Goal: Task Accomplishment & Management: Complete application form

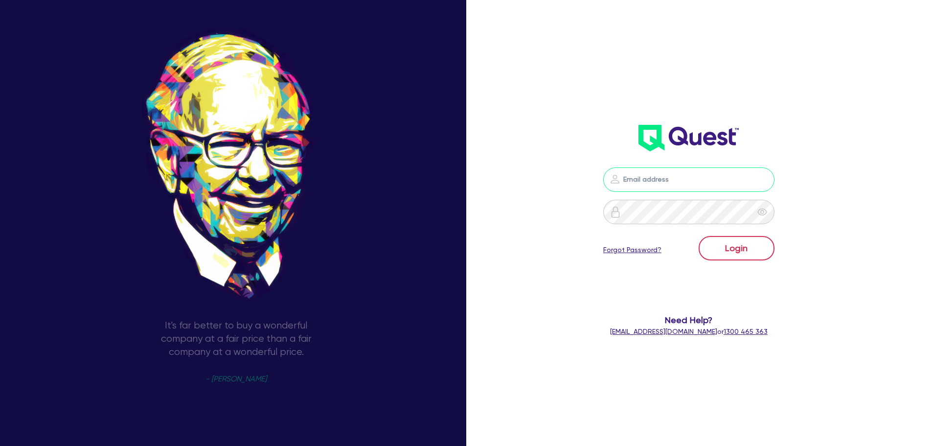
type input "[EMAIL_ADDRESS][DOMAIN_NAME]"
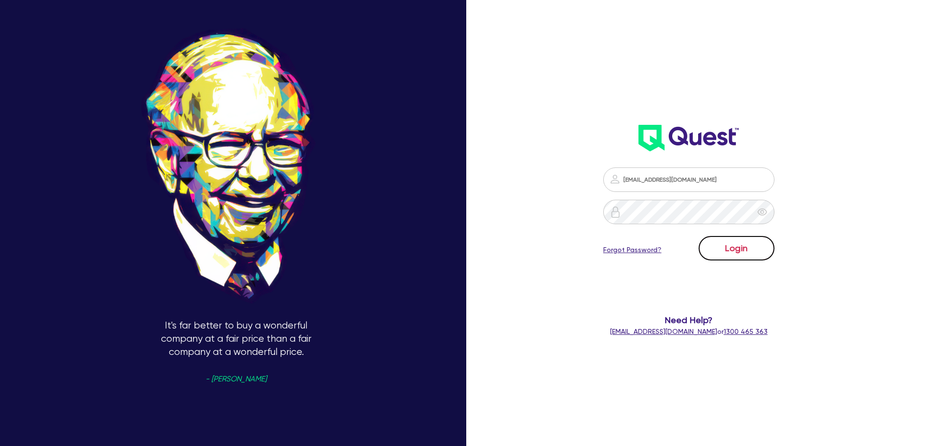
click at [725, 245] on button "Login" at bounding box center [736, 248] width 76 height 24
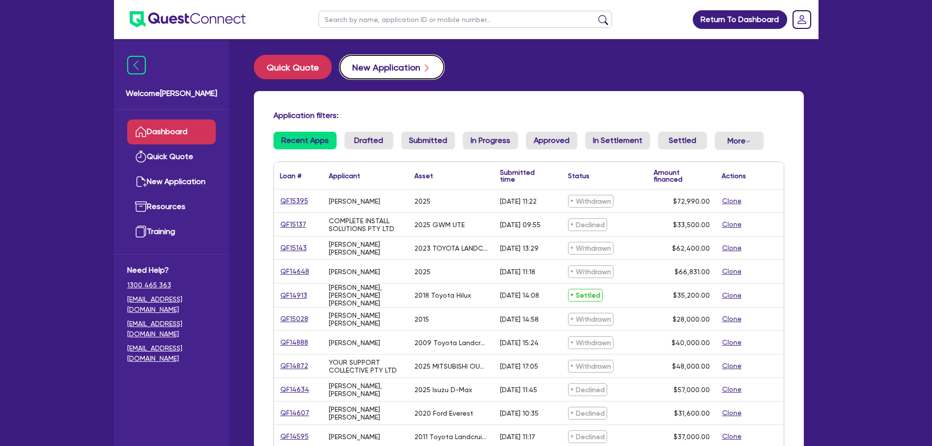
click at [376, 60] on button "New Application" at bounding box center [391, 67] width 105 height 24
select select "Quest Finance - Own Book"
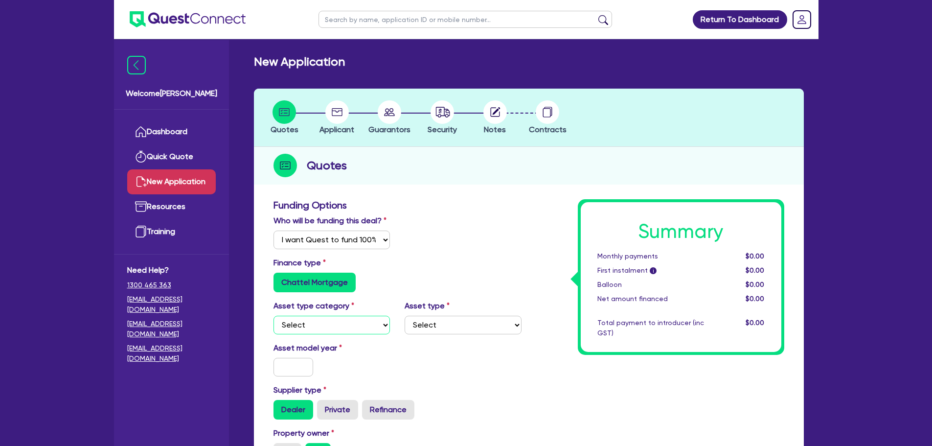
click at [303, 325] on select "Select Cars and light trucks Primary assets Secondary assets Tertiary assets" at bounding box center [331, 324] width 117 height 19
select select "CARS_AND_LIGHT_TRUCKS"
click at [273, 315] on select "Select Cars and light trucks Primary assets Secondary assets Tertiary assets" at bounding box center [331, 324] width 117 height 19
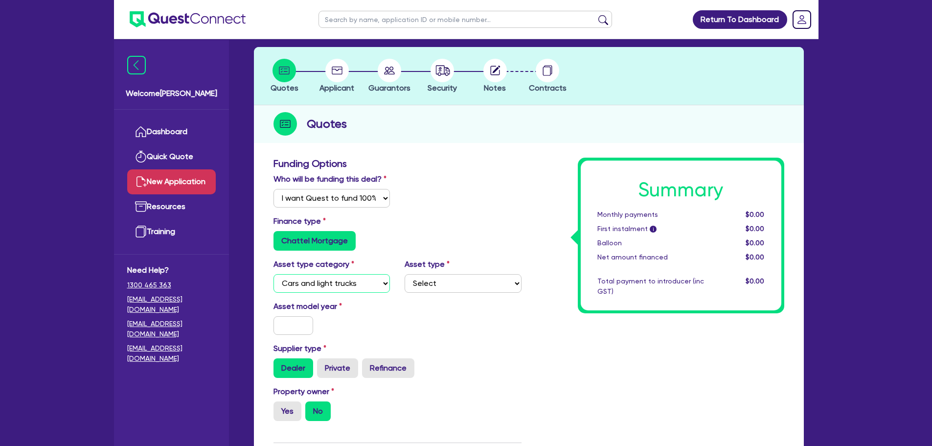
scroll to position [147, 0]
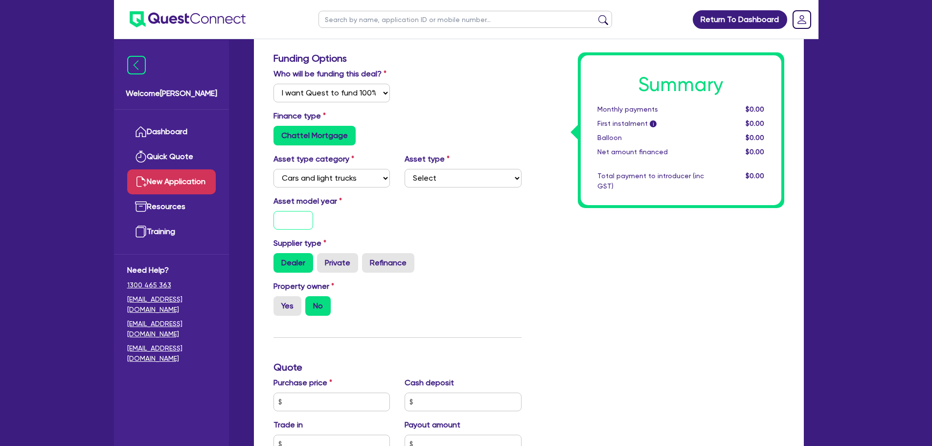
click at [298, 223] on input "text" at bounding box center [293, 220] width 40 height 19
type input "2020"
click at [343, 267] on label "Private" at bounding box center [337, 263] width 41 height 20
click at [323, 259] on input "Private" at bounding box center [320, 256] width 6 height 6
radio input "true"
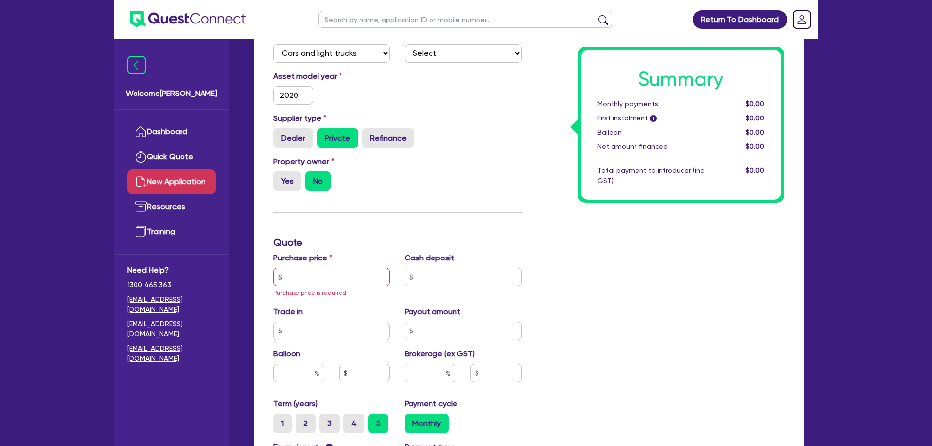
scroll to position [293, 0]
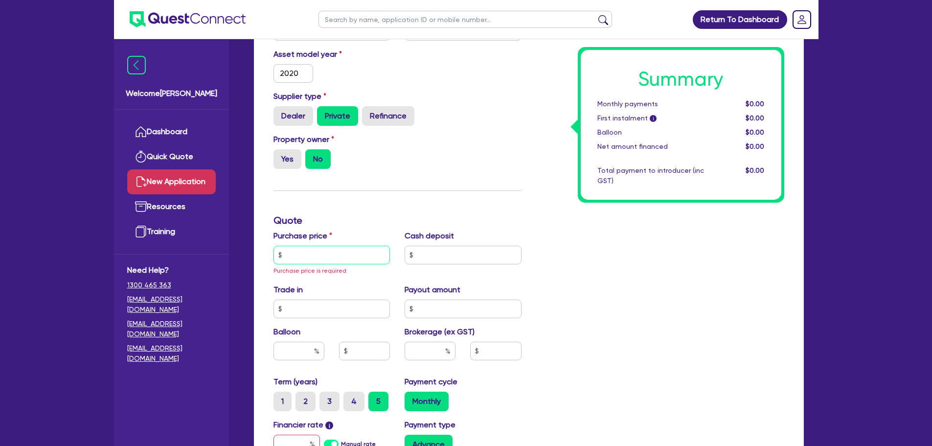
click at [310, 259] on input "text" at bounding box center [331, 255] width 117 height 19
type input "25,000"
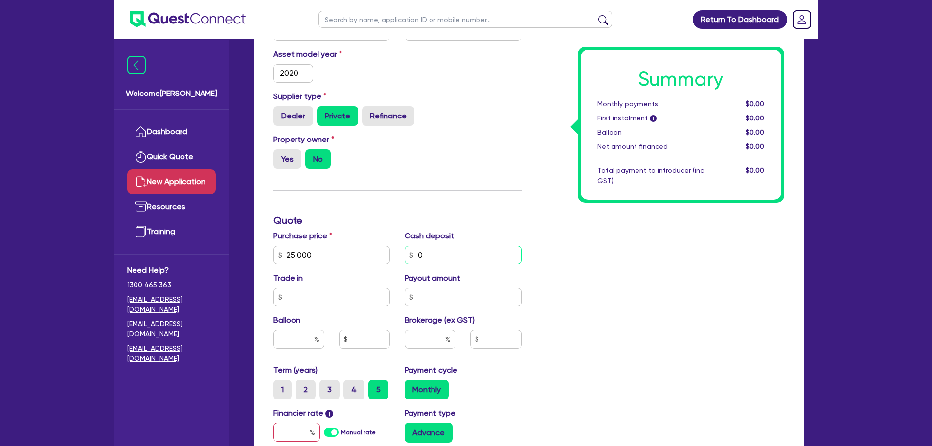
type input "0"
click at [298, 337] on input "text" at bounding box center [298, 339] width 51 height 19
click at [422, 341] on input "text" at bounding box center [430, 339] width 51 height 19
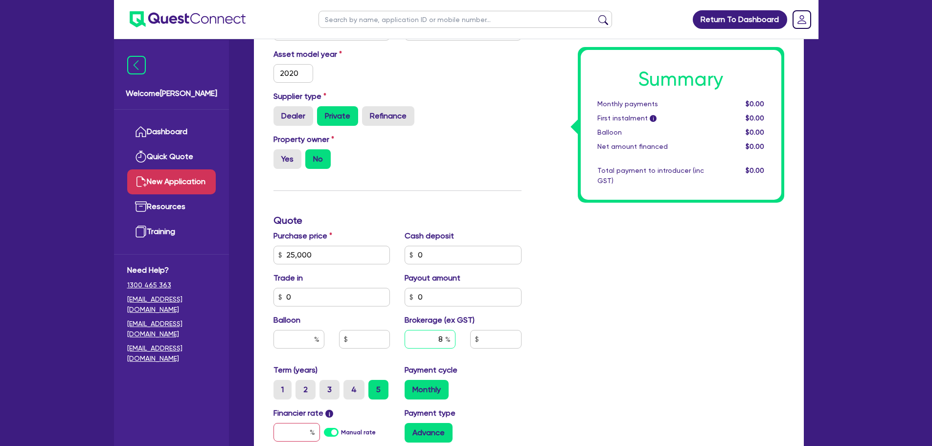
type input "8"
click at [727, 329] on div "Summary Monthly payments $0.00 First instalment i $0.00 Balloon $0.00 Net amoun…" at bounding box center [660, 226] width 263 height 640
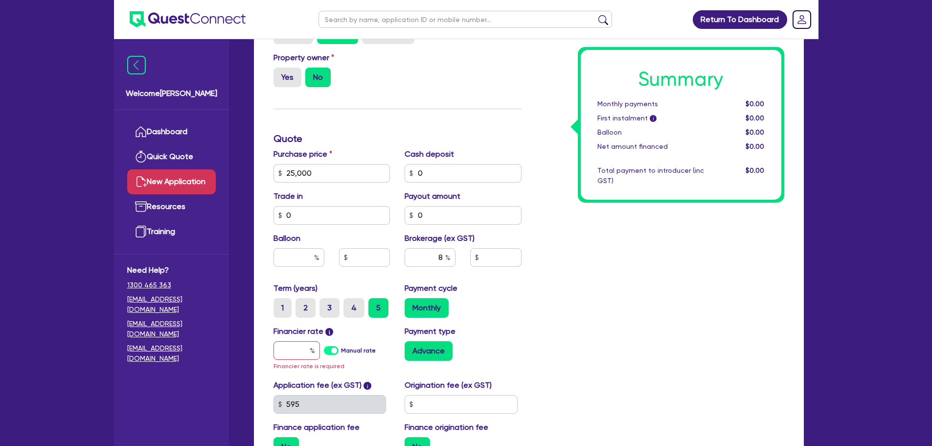
scroll to position [440, 0]
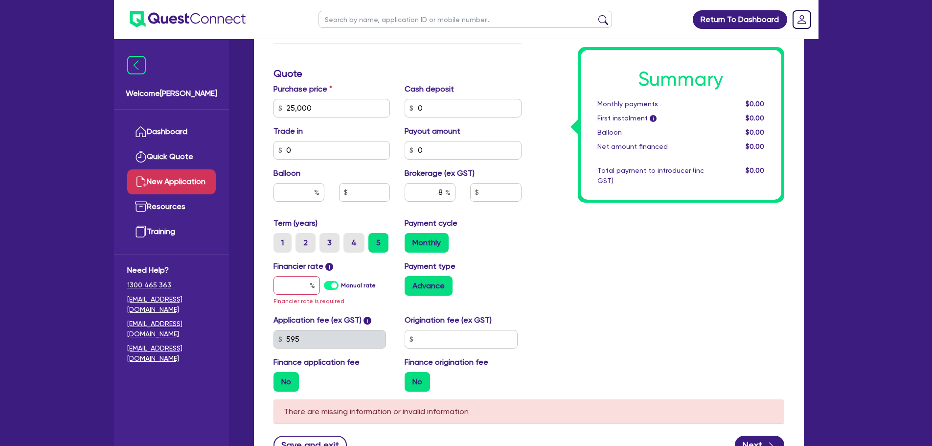
click at [287, 294] on div "Financier rate i Manual rate Financier rate is required" at bounding box center [332, 283] width 132 height 46
click at [293, 291] on input "text" at bounding box center [296, 285] width 46 height 19
type input "17"
type input "2,000"
type input "1"
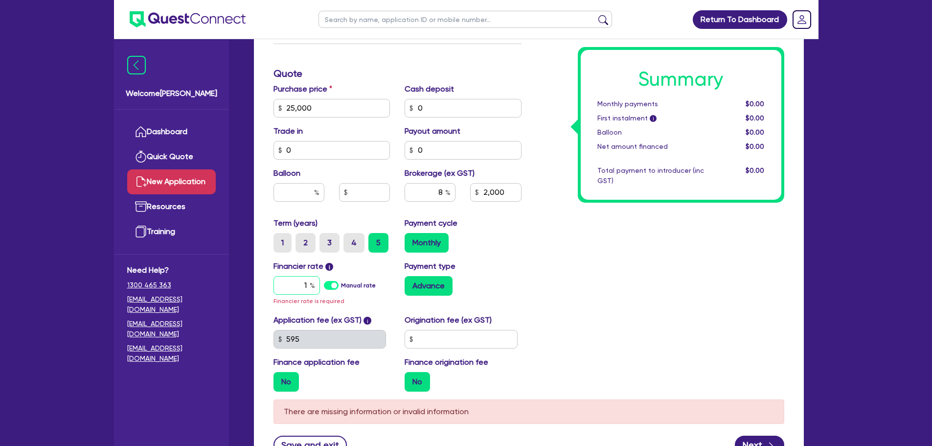
type input "2,000"
type input "1."
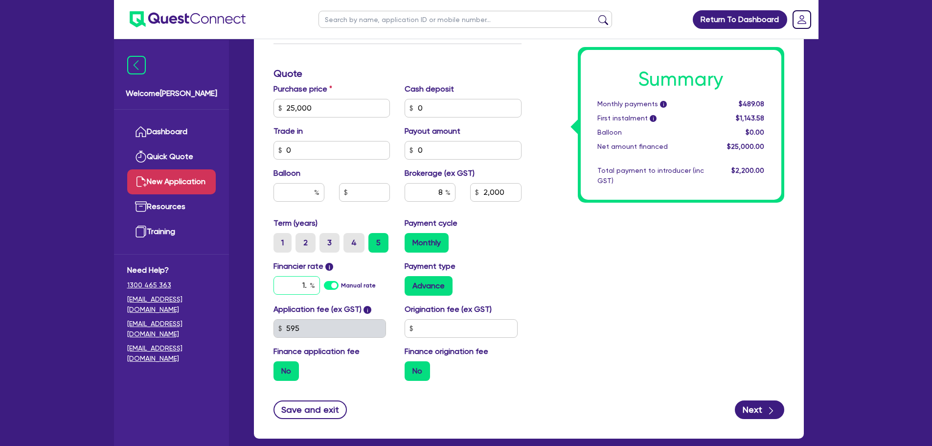
type input "2,000"
type input "1.9"
type input "2,000"
type input "1.99"
click at [297, 287] on input "1.99" at bounding box center [296, 285] width 46 height 19
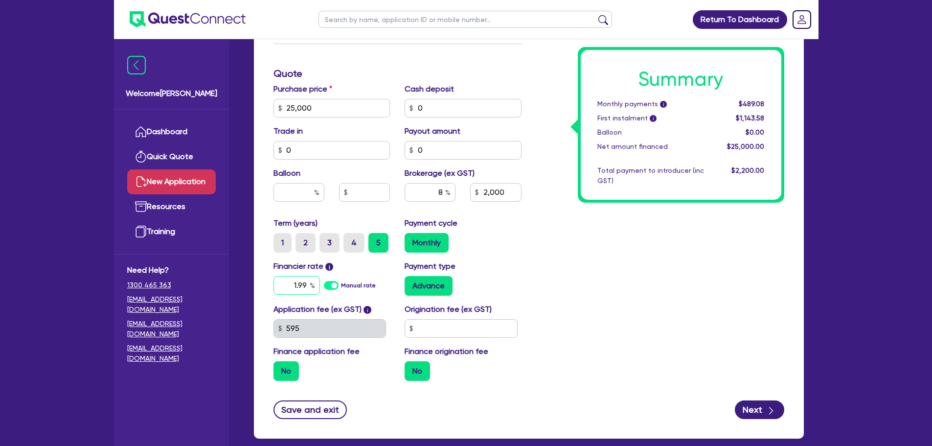
type input "2,000"
type input "17.99"
click at [570, 274] on div "Summary Monthly payments i $489.08 First instalment i $1,143.58 Balloon $0.00 N…" at bounding box center [660, 74] width 263 height 630
click at [458, 327] on input "text" at bounding box center [461, 328] width 113 height 19
click at [463, 377] on div "No" at bounding box center [463, 371] width 117 height 20
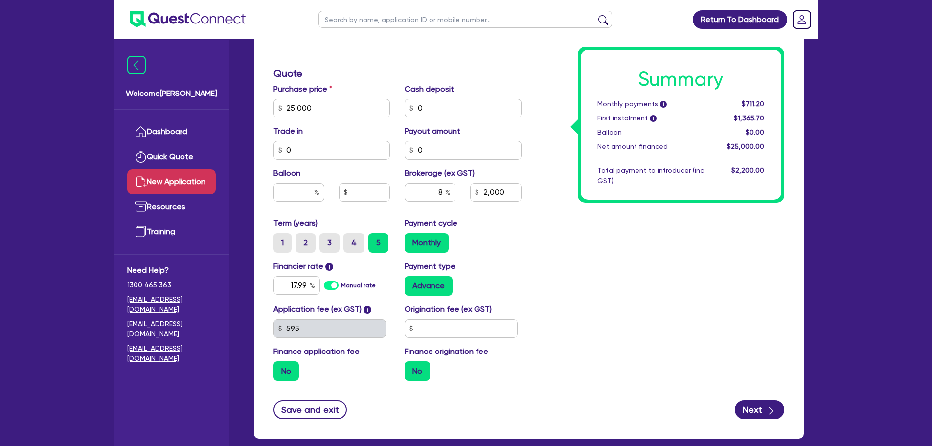
click at [670, 335] on div "Summary Monthly payments i $711.20 First instalment i $1,365.70 Balloon $0.00 N…" at bounding box center [660, 74] width 263 height 630
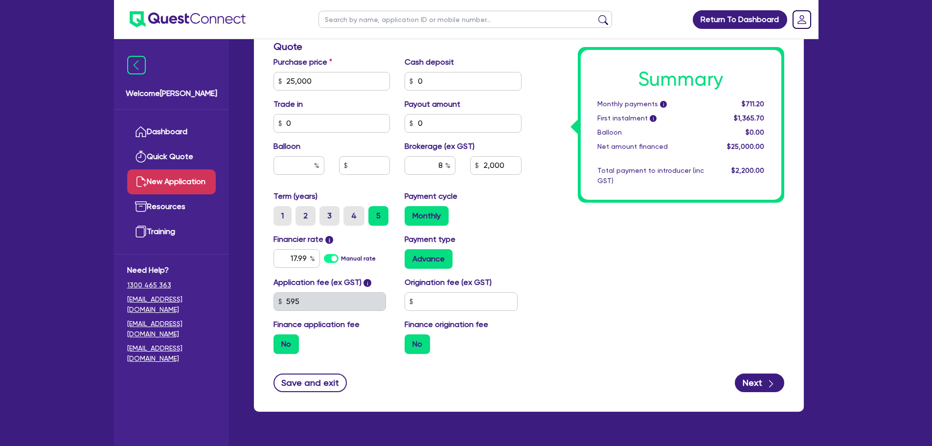
scroll to position [493, 0]
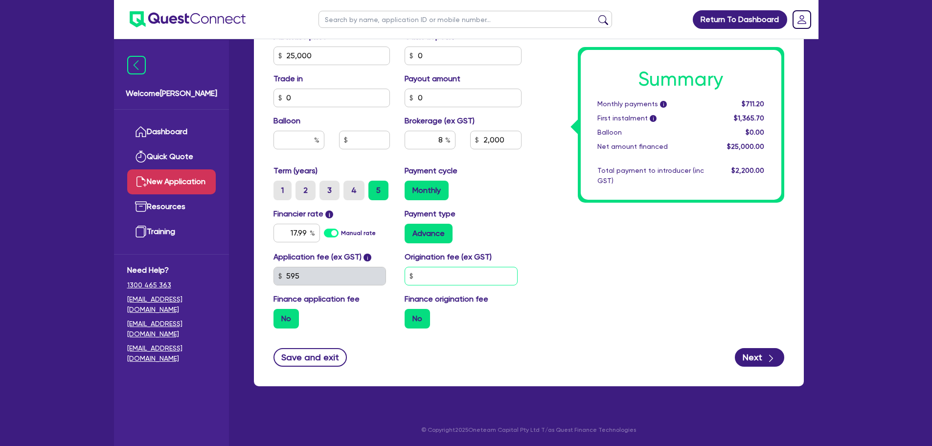
click at [457, 275] on input "text" at bounding box center [461, 276] width 113 height 19
type input "2,000"
type input "0"
type input "2,000"
type input "0"
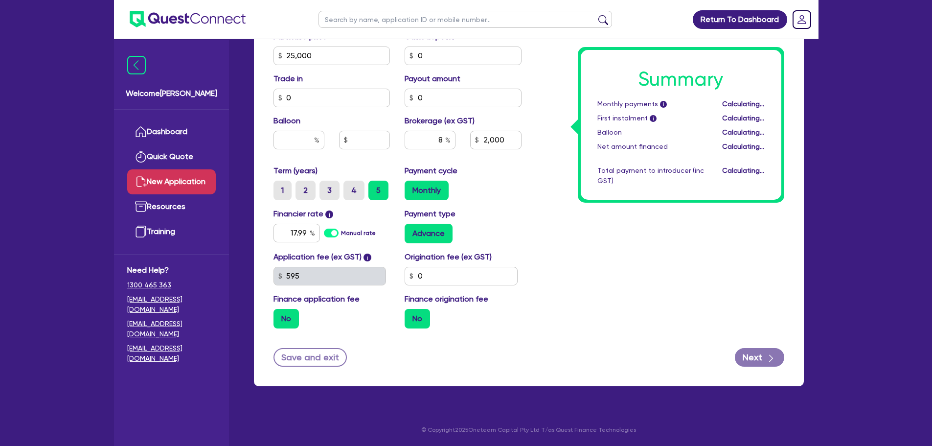
click at [658, 308] on div "Summary Monthly payments i Calculating... First instalment i Calculating... Bal…" at bounding box center [660, 22] width 263 height 630
drag, startPoint x: 428, startPoint y: 137, endPoint x: 492, endPoint y: 139, distance: 63.1
click at [491, 139] on div "8 2,000" at bounding box center [463, 144] width 132 height 26
type input "1"
type input "250"
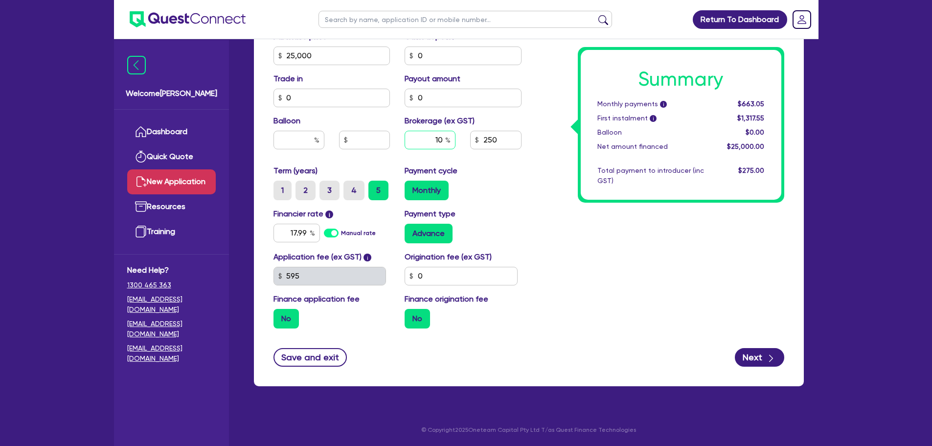
drag, startPoint x: 428, startPoint y: 137, endPoint x: 474, endPoint y: 140, distance: 47.0
click at [474, 140] on div "10 250" at bounding box center [463, 144] width 132 height 26
type input "10"
click at [504, 185] on div "Monthly" at bounding box center [463, 190] width 117 height 20
click at [700, 294] on div "Summary Monthly payments i $724.95 First instalment i $1,379.45 Balloon $0.00 N…" at bounding box center [660, 22] width 263 height 630
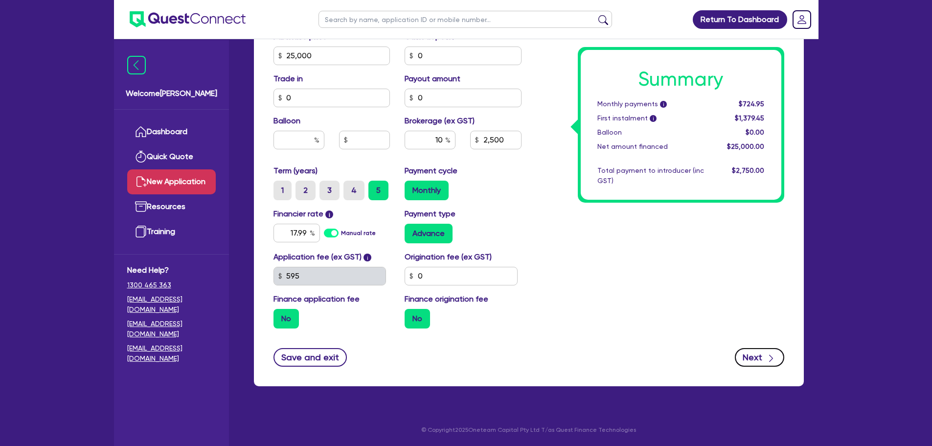
click at [762, 361] on button "Next" at bounding box center [759, 357] width 49 height 19
type input "2,500"
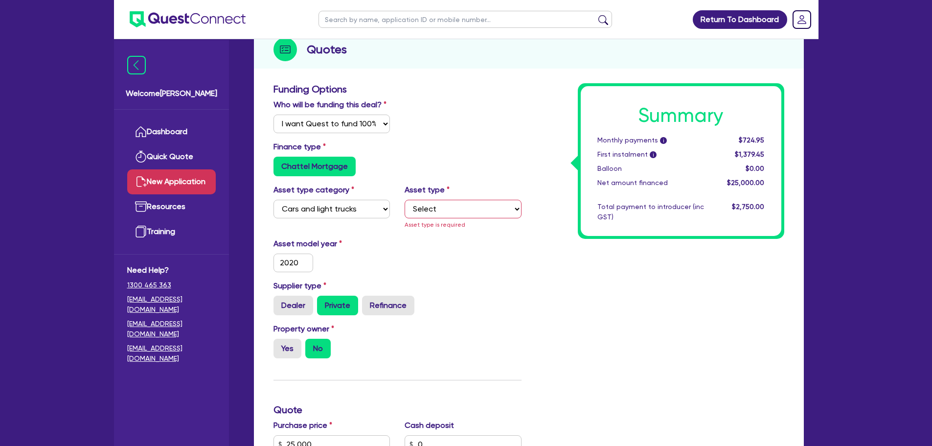
scroll to position [113, 0]
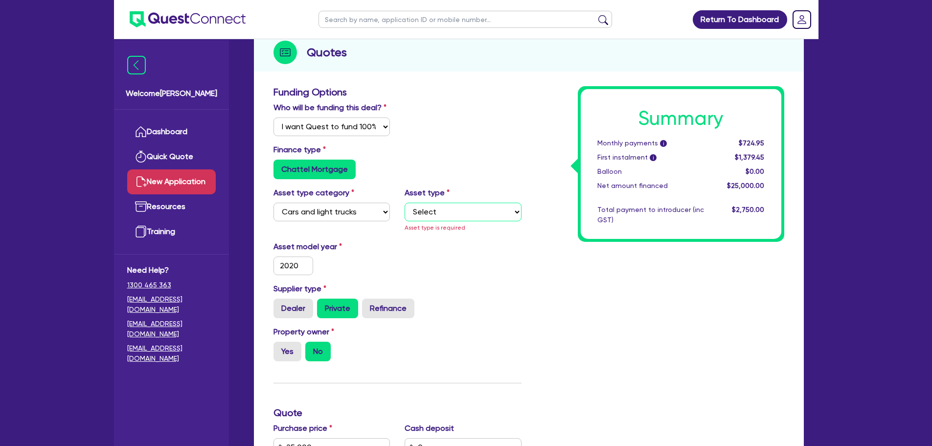
click at [458, 210] on select "Select Passenger vehicles Vans and utes Light trucks up to 4.5 tonne" at bounding box center [463, 212] width 117 height 19
select select "PASSENGER_VEHICLES"
click at [405, 203] on select "Select Passenger vehicles Vans and utes Light trucks up to 4.5 tonne" at bounding box center [463, 212] width 117 height 19
type input "2,500"
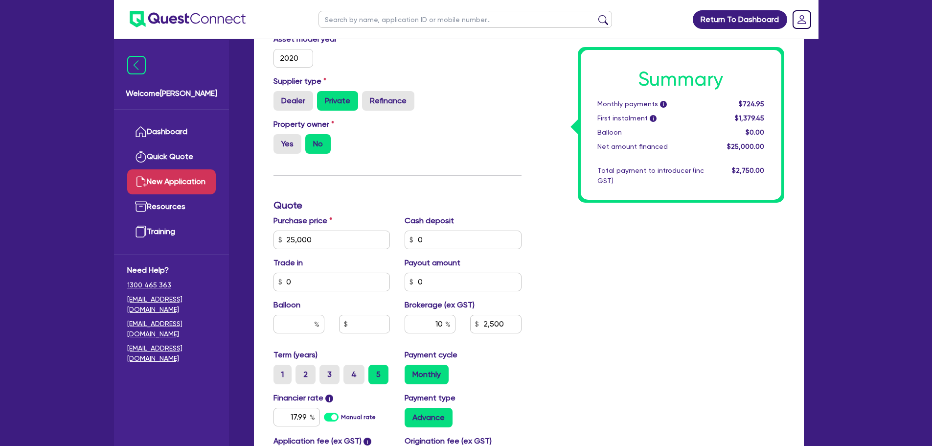
scroll to position [211, 0]
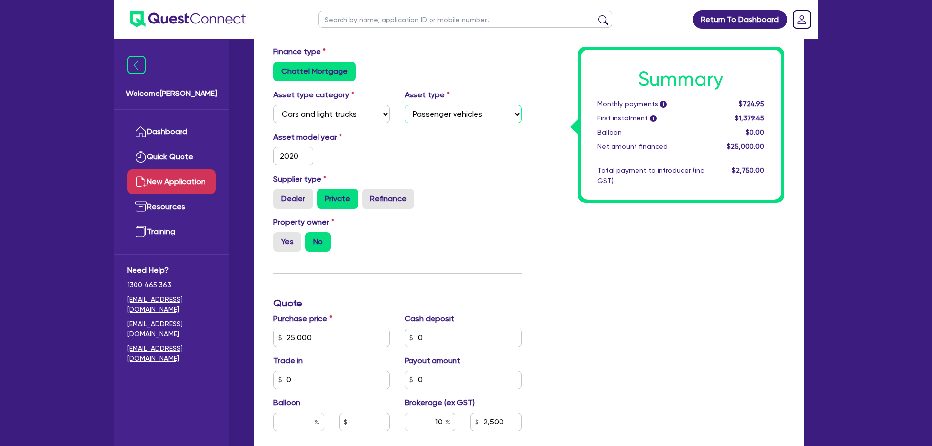
drag, startPoint x: 467, startPoint y: 114, endPoint x: 460, endPoint y: 127, distance: 14.4
click at [467, 114] on select "Select Passenger vehicles Vans and utes Light trucks up to 4.5 tonne" at bounding box center [463, 114] width 117 height 19
drag, startPoint x: 463, startPoint y: 108, endPoint x: 456, endPoint y: 114, distance: 9.7
click at [463, 108] on select "Select Passenger vehicles Vans and utes Light trucks up to 4.5 tonne" at bounding box center [463, 114] width 117 height 19
select select "VANS_AND_UTES"
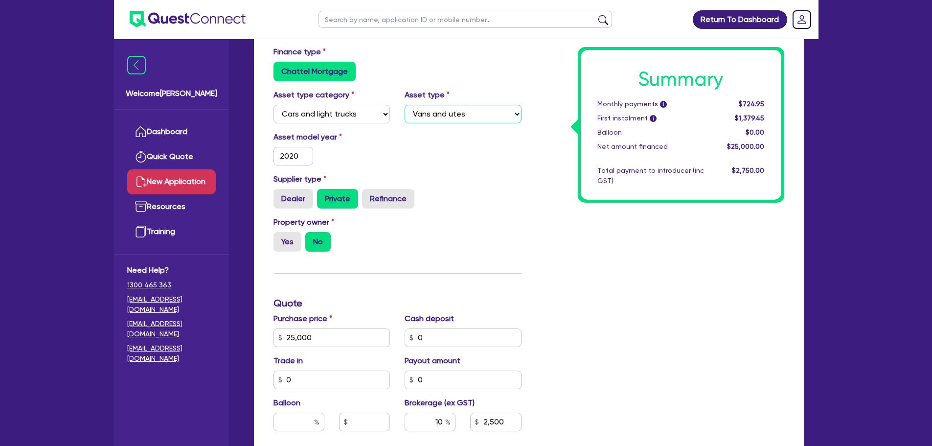
click at [405, 105] on select "Select Passenger vehicles Vans and utes Light trucks up to 4.5 tonne" at bounding box center [463, 114] width 117 height 19
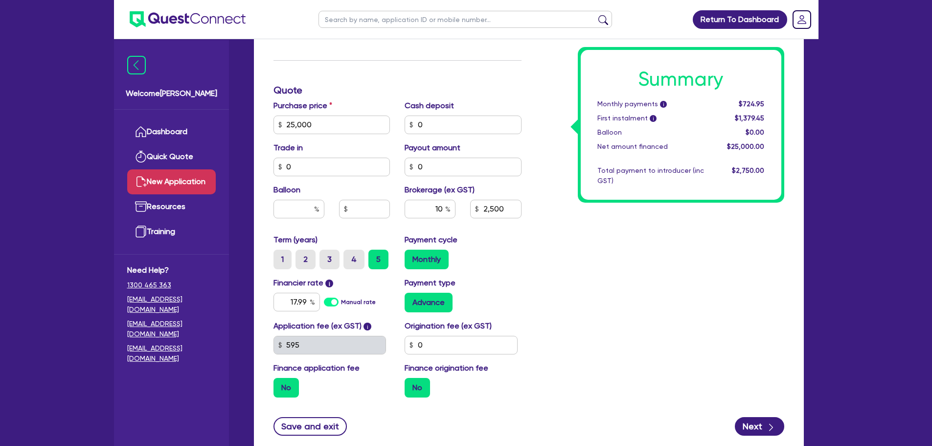
scroll to position [493, 0]
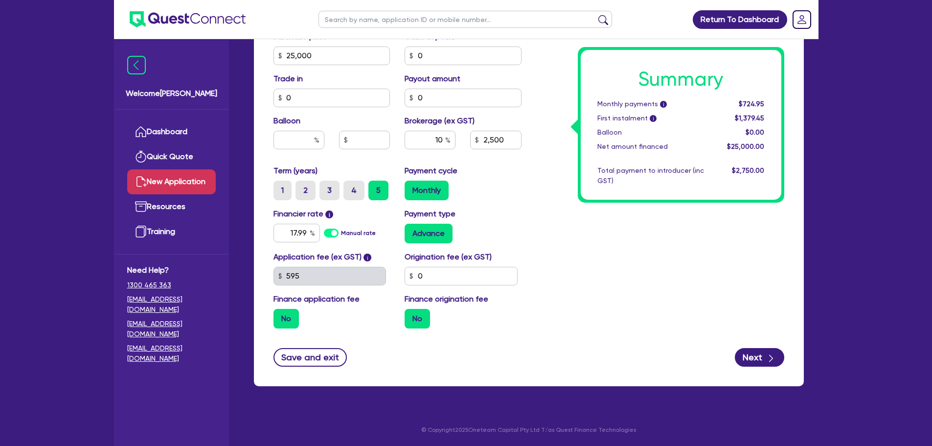
click at [767, 346] on form "Funding Options Who will be funding this deal? Select I will fund 100% I will c…" at bounding box center [528, 37] width 511 height 660
click at [754, 359] on button "Next" at bounding box center [759, 357] width 49 height 19
type input "2,500"
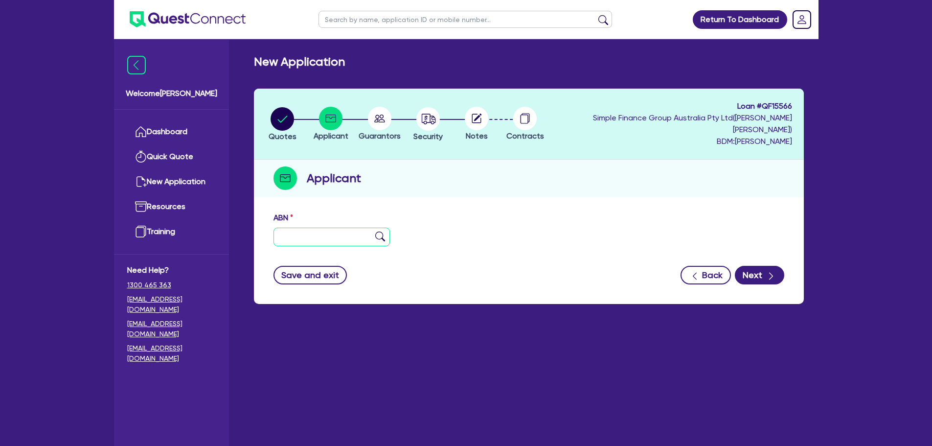
click at [276, 227] on input "text" at bounding box center [331, 236] width 117 height 19
click at [325, 228] on input "text" at bounding box center [331, 236] width 117 height 19
paste input "29 175 843 859"
type input "29 175 843 859"
click at [381, 231] on img at bounding box center [380, 236] width 10 height 10
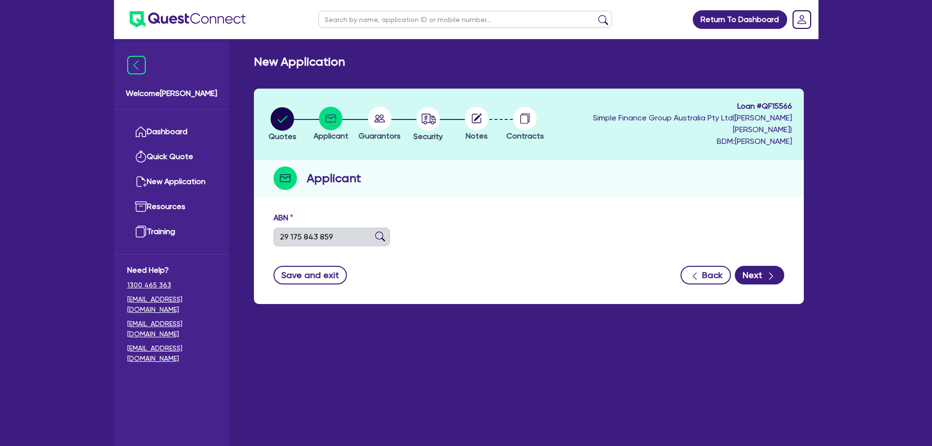
type input "MUONGSENE, [GEOGRAPHIC_DATA]"
type input "Motivate Football Academy [GEOGRAPHIC_DATA]"
select select "SOLE_TRADER"
type input "[DATE]"
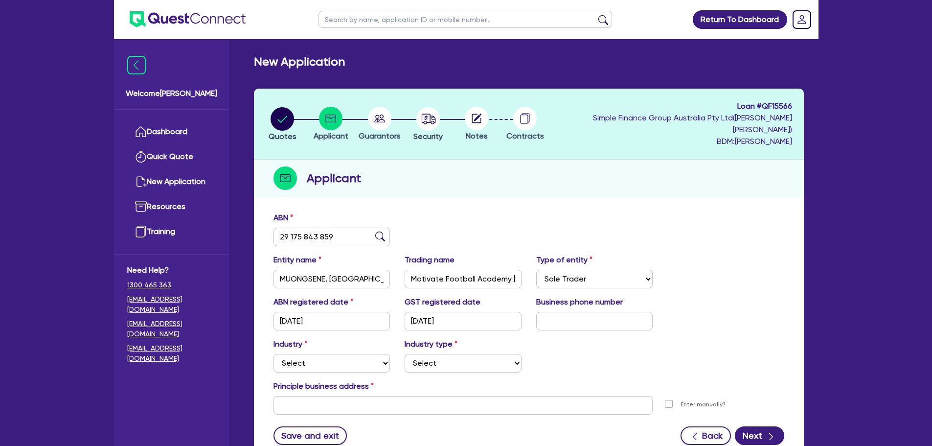
click at [547, 212] on div "ABN 29 175 843 859" at bounding box center [528, 233] width 525 height 42
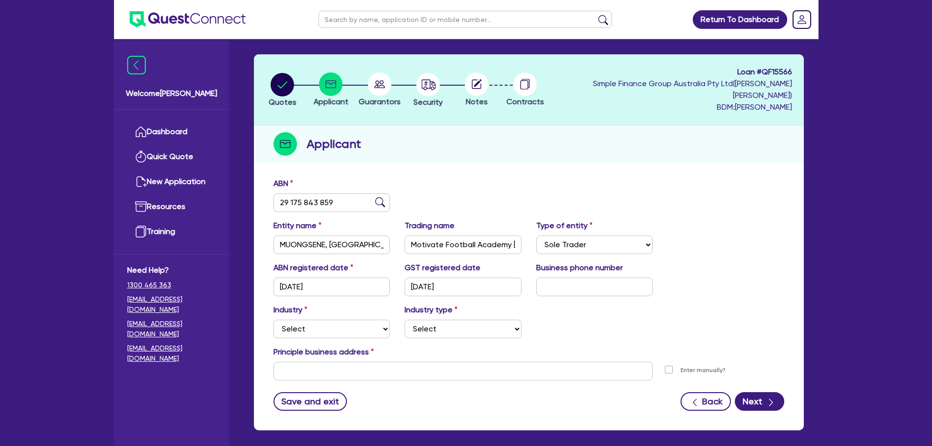
scroll to position [67, 0]
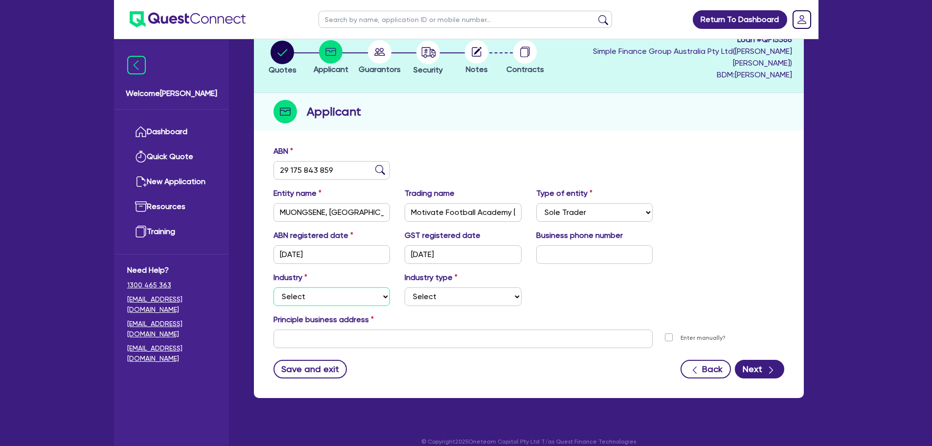
click at [314, 287] on select "Select Accomodation & Food Services Administrative & Support Services Agricultu…" at bounding box center [331, 296] width 117 height 19
click at [273, 287] on select "Select Accomodation & Food Services Administrative & Support Services Agricultu…" at bounding box center [331, 296] width 117 height 19
click at [446, 287] on select "Select [MEDICAL_DATA], [MEDICAL_DATA] Services Cosmetics Supplies Day Spas, Hea…" at bounding box center [463, 296] width 117 height 19
click at [322, 290] on select "Select Accomodation & Food Services Administrative & Support Services Agricultu…" at bounding box center [331, 296] width 117 height 19
select select "ARTS_RECREATION"
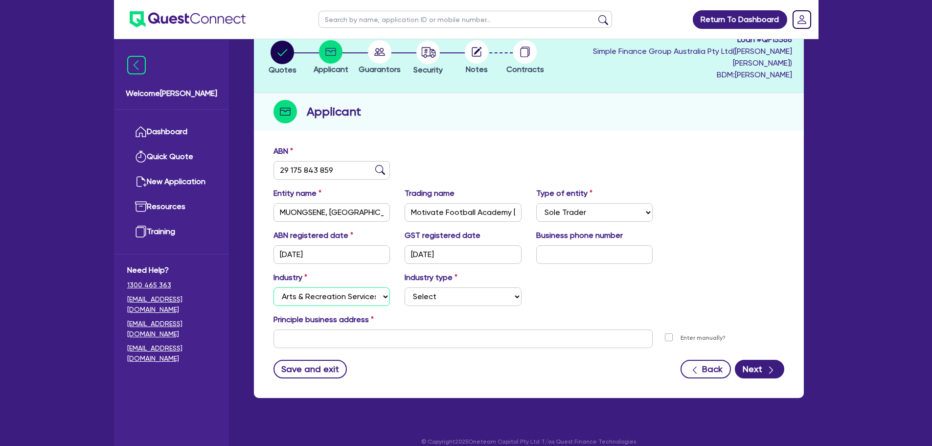
click at [273, 287] on select "Select Accomodation & Food Services Administrative & Support Services Agricultu…" at bounding box center [331, 296] width 117 height 19
click at [475, 295] on div "Industry Select Accomodation & Food Services Administrative & Support Services …" at bounding box center [528, 292] width 525 height 42
click at [477, 287] on select "Select Artists Musicians Writers Performers Venue Operators Sports Venue Gyms S…" at bounding box center [463, 296] width 117 height 19
select select "SPORTS_CLUB"
click at [405, 287] on select "Select Artists Musicians Writers Performers Venue Operators Sports Venue Gyms S…" at bounding box center [463, 296] width 117 height 19
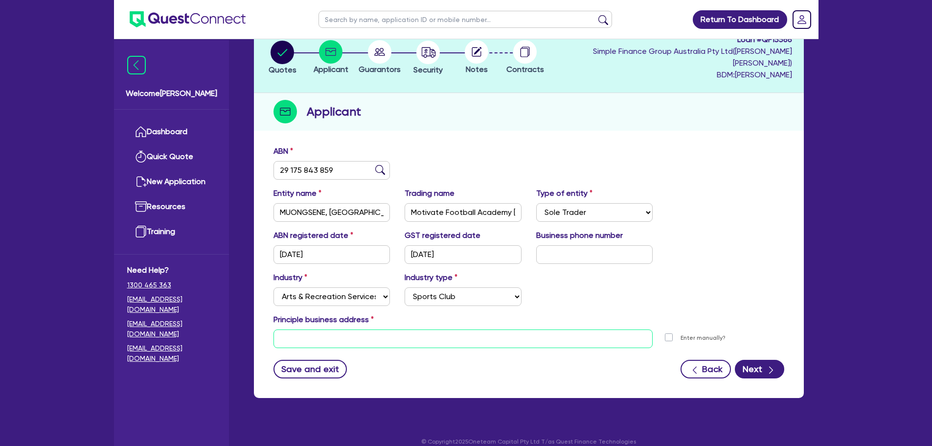
click at [395, 329] on input "text" at bounding box center [463, 338] width 380 height 19
click at [430, 336] on input "text" at bounding box center [463, 338] width 380 height 19
paste input "[STREET_ADDRESS][PERSON_NAME]"
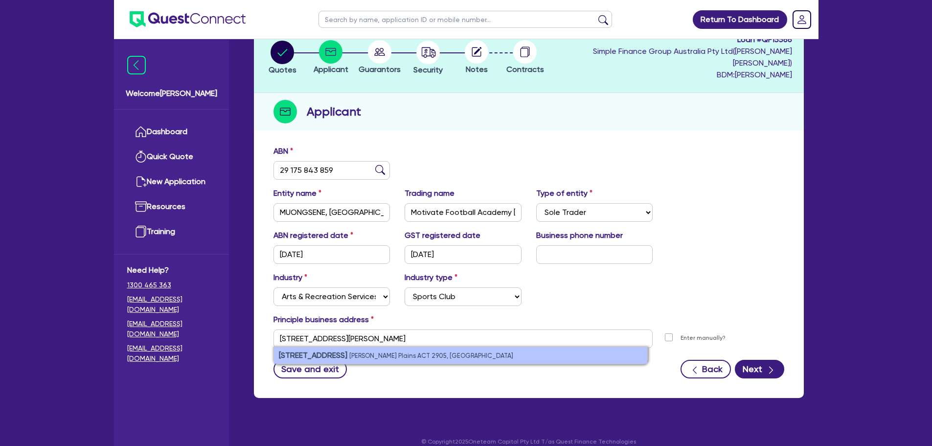
click at [402, 352] on small "[PERSON_NAME] Plains ACT 2905, [GEOGRAPHIC_DATA]" at bounding box center [431, 355] width 164 height 7
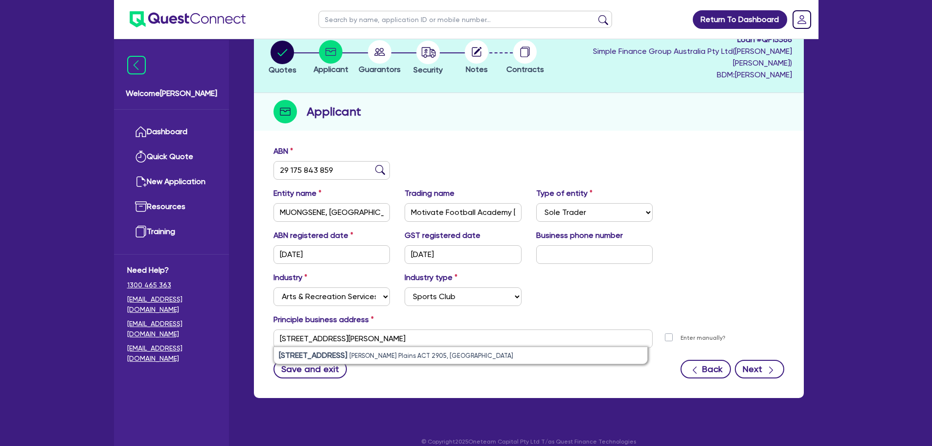
type input "[STREET_ADDRESS][PERSON_NAME]"
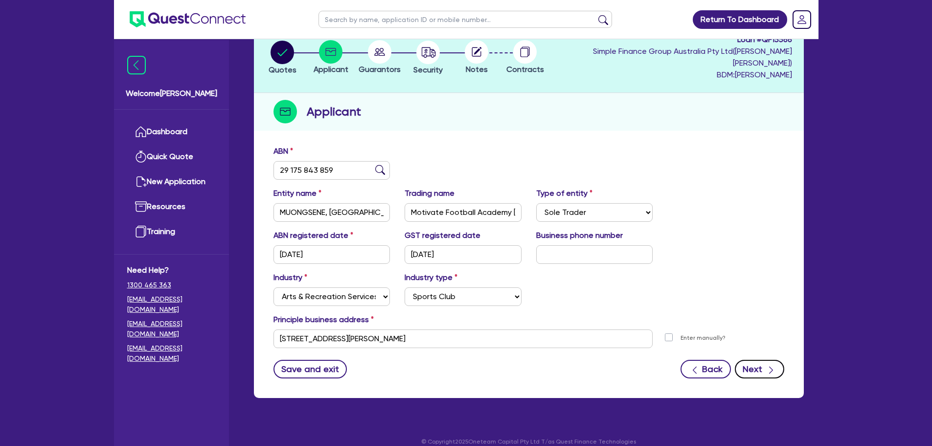
click at [768, 365] on icon "button" at bounding box center [771, 370] width 10 height 10
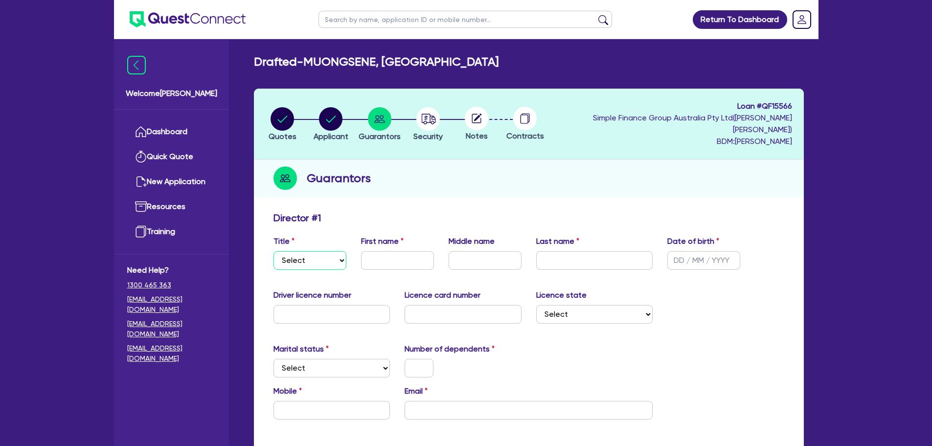
drag, startPoint x: 296, startPoint y: 249, endPoint x: 296, endPoint y: 257, distance: 8.3
click at [296, 251] on select "Select Mr Mrs Ms Miss Dr" at bounding box center [309, 260] width 73 height 19
select select "MR"
click at [273, 251] on select "Select Mr Mrs Ms Miss Dr" at bounding box center [309, 260] width 73 height 19
click at [387, 251] on input "text" at bounding box center [397, 260] width 73 height 19
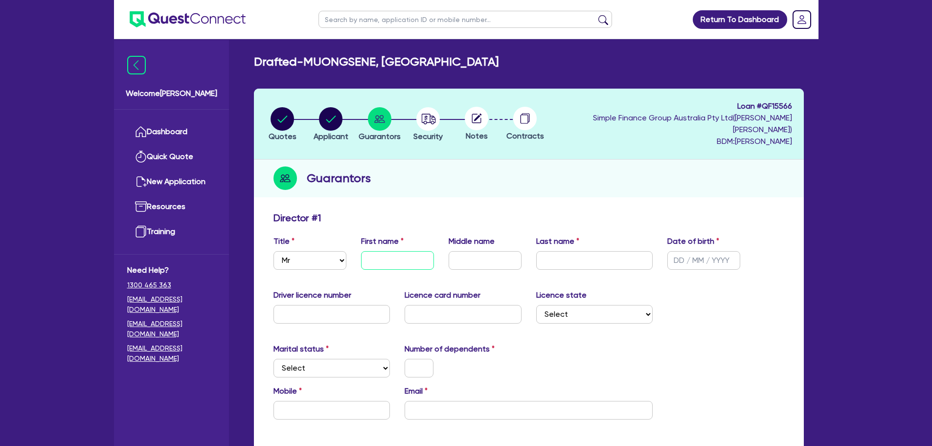
paste input "Kitsana"
type input "Kitsana"
click at [583, 251] on input "text" at bounding box center [594, 260] width 117 height 19
paste input "Muongsene"
type input "Muongsene"
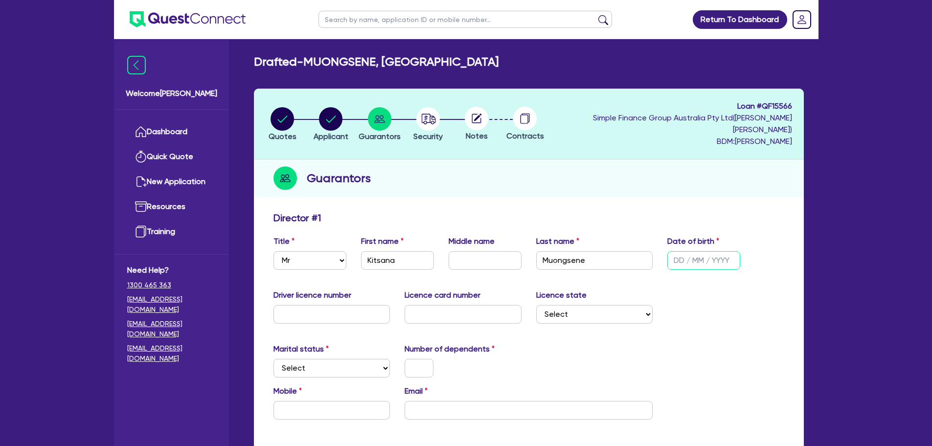
click at [689, 251] on input "text" at bounding box center [703, 260] width 73 height 19
type input "[DATE]"
click at [345, 305] on input "text" at bounding box center [331, 314] width 117 height 19
paste input "2031098"
type input "2031098"
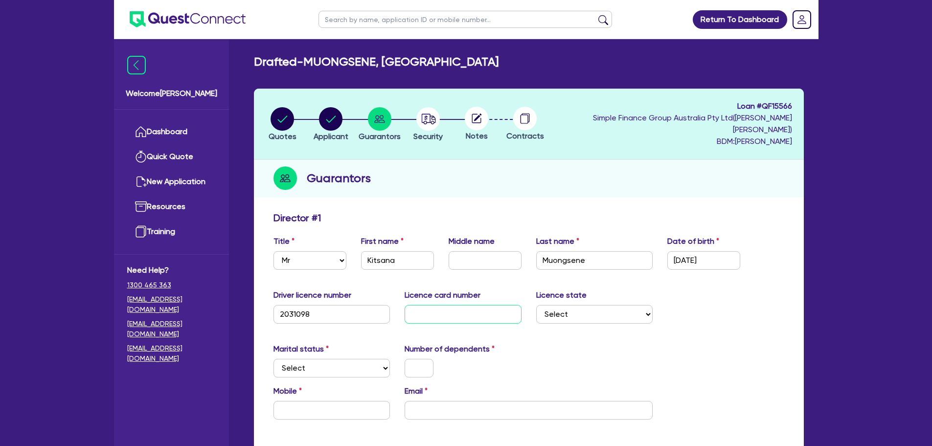
click at [477, 305] on input "text" at bounding box center [463, 314] width 117 height 19
paste input "A003087669"
type input "A003087669"
click at [572, 305] on select "Select [GEOGRAPHIC_DATA] [GEOGRAPHIC_DATA] [GEOGRAPHIC_DATA] [GEOGRAPHIC_DATA] …" at bounding box center [594, 314] width 117 height 19
select select "ACT"
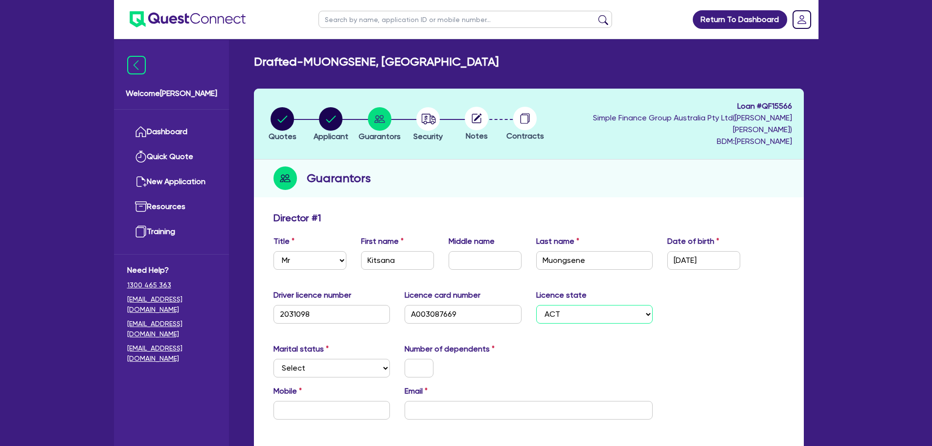
click at [536, 305] on select "Select [GEOGRAPHIC_DATA] [GEOGRAPHIC_DATA] [GEOGRAPHIC_DATA] [GEOGRAPHIC_DATA] …" at bounding box center [594, 314] width 117 height 19
click at [334, 359] on select "Select Single Married De Facto / Partner" at bounding box center [331, 368] width 117 height 19
select select "MARRIED"
click at [273, 359] on select "Select Single Married De Facto / Partner" at bounding box center [331, 368] width 117 height 19
click at [420, 365] on input "text" at bounding box center [419, 368] width 29 height 19
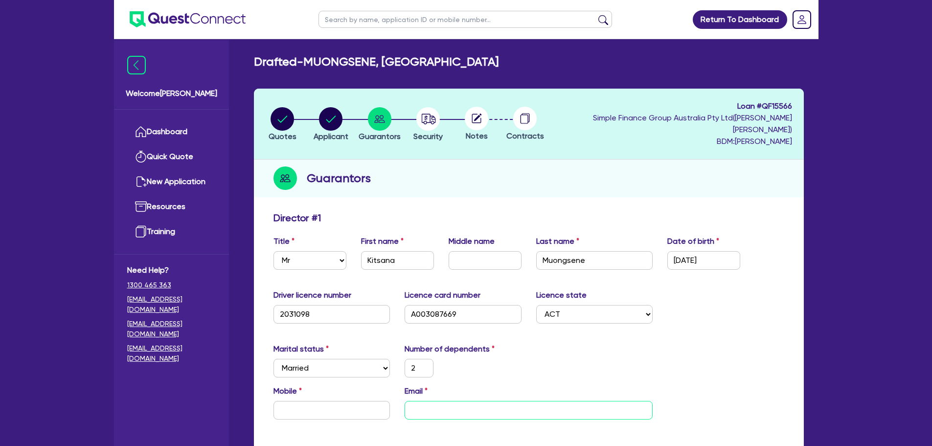
click at [469, 407] on input "email" at bounding box center [529, 410] width 248 height 19
paste input "[EMAIL_ADDRESS][DOMAIN_NAME]"
type input "2"
type input "[EMAIL_ADDRESS][DOMAIN_NAME]"
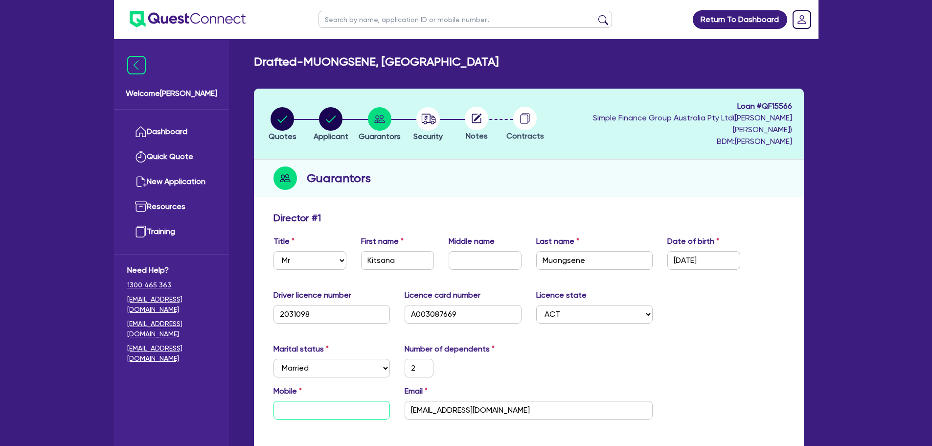
click at [349, 403] on input "text" at bounding box center [331, 410] width 117 height 19
paste input "0403 042 014"
type input "2"
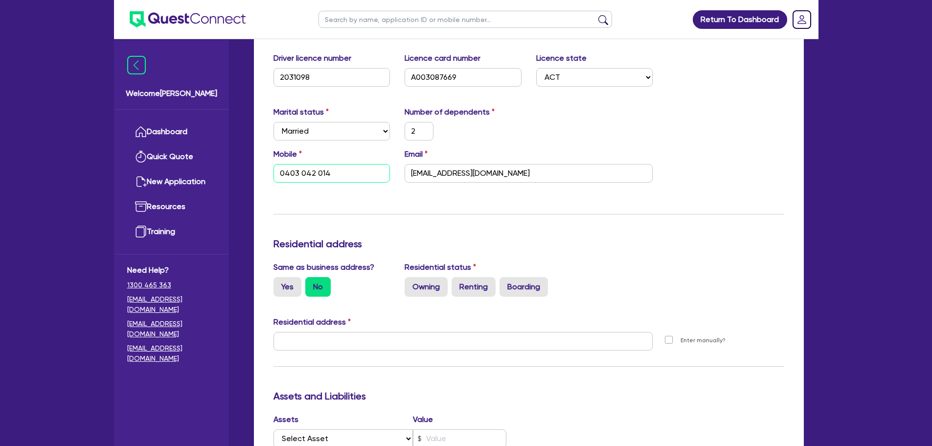
scroll to position [245, 0]
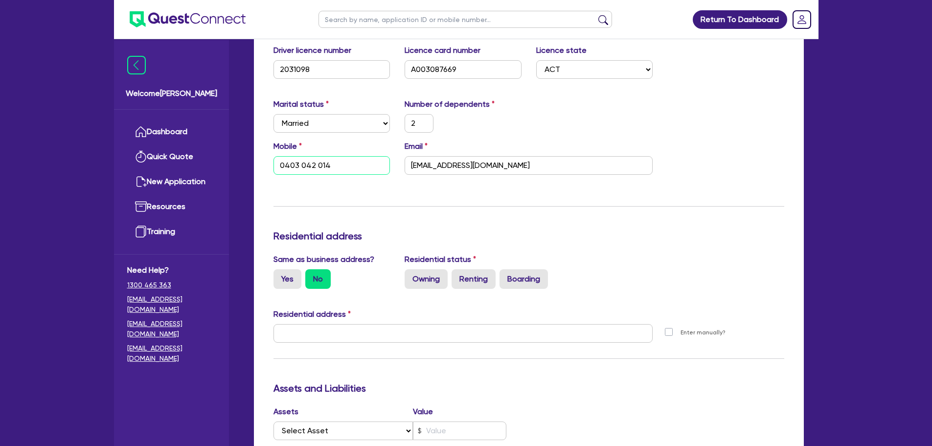
type input "0403 042 014"
click at [479, 269] on label "Renting" at bounding box center [473, 279] width 44 height 20
click at [458, 269] on input "Renting" at bounding box center [454, 272] width 6 height 6
radio input "true"
type input "2"
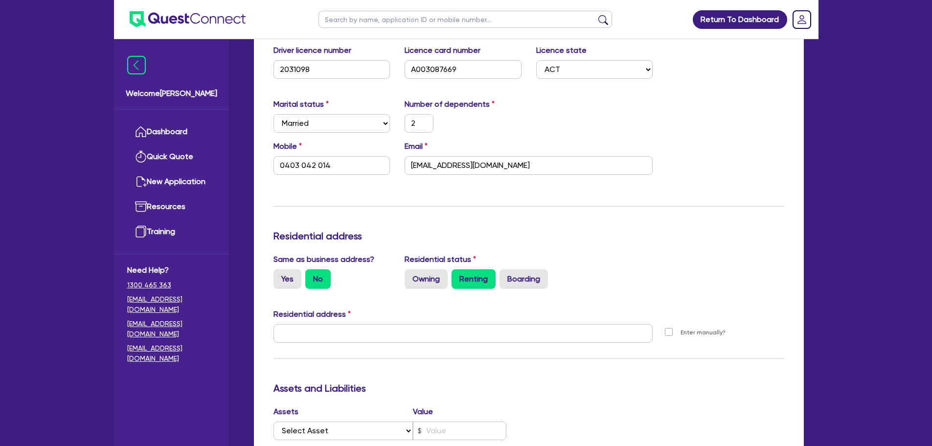
type input "0403 042 014"
click at [533, 269] on label "Boarding" at bounding box center [523, 279] width 48 height 20
click at [506, 269] on input "Boarding" at bounding box center [502, 272] width 6 height 6
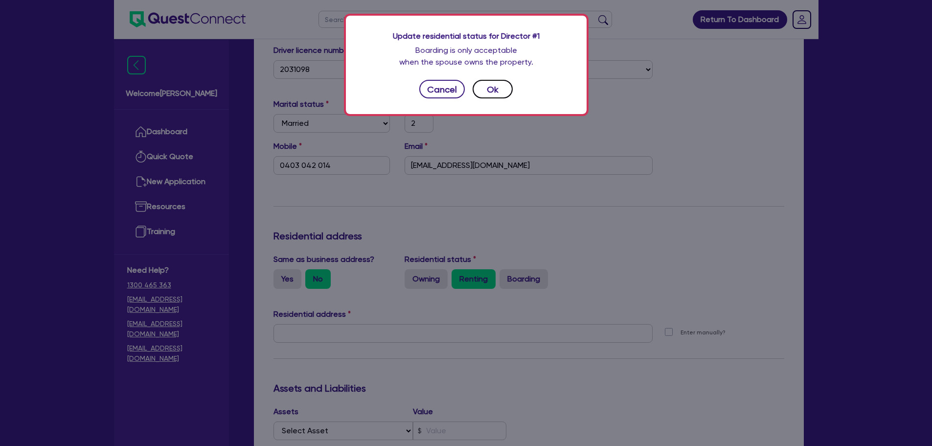
click at [486, 87] on button "Ok" at bounding box center [493, 89] width 40 height 19
type input "2"
type input "0403 042 014"
radio input "false"
radio input "true"
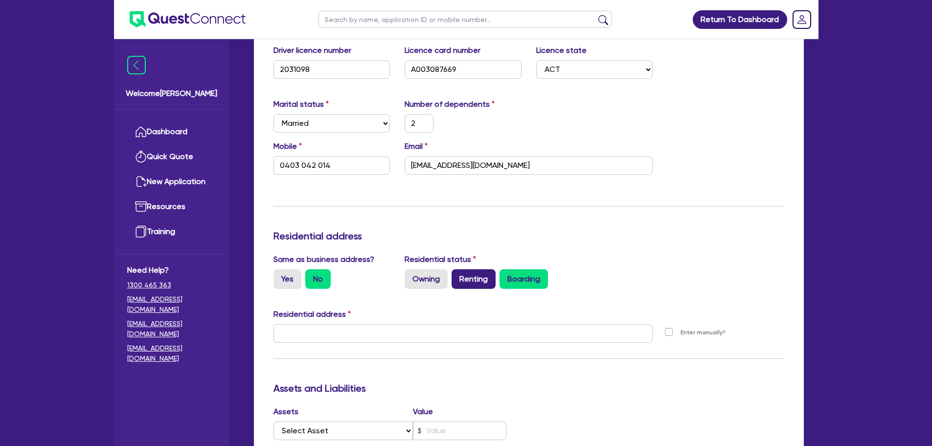
click at [488, 271] on label "Renting" at bounding box center [473, 279] width 44 height 20
click at [458, 271] on input "Renting" at bounding box center [454, 272] width 6 height 6
radio input "true"
type input "2"
type input "0403 042 014"
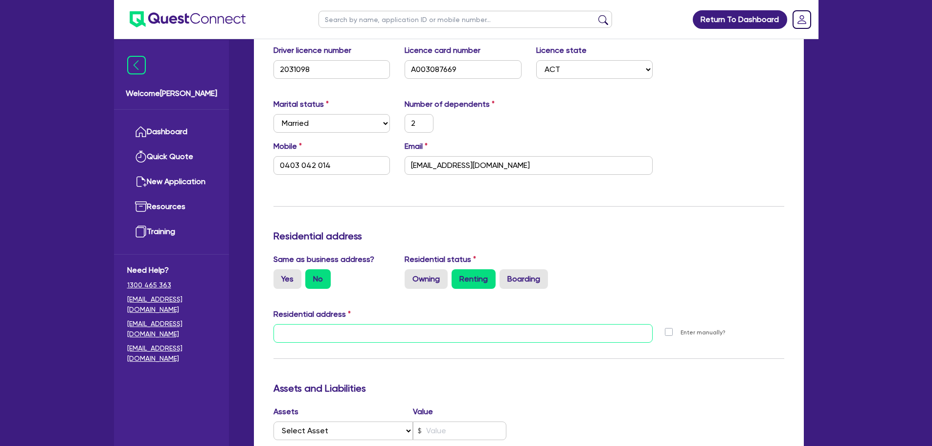
paste input "[STREET_ADDRESS][PERSON_NAME]"
click at [336, 325] on input "text" at bounding box center [463, 333] width 380 height 19
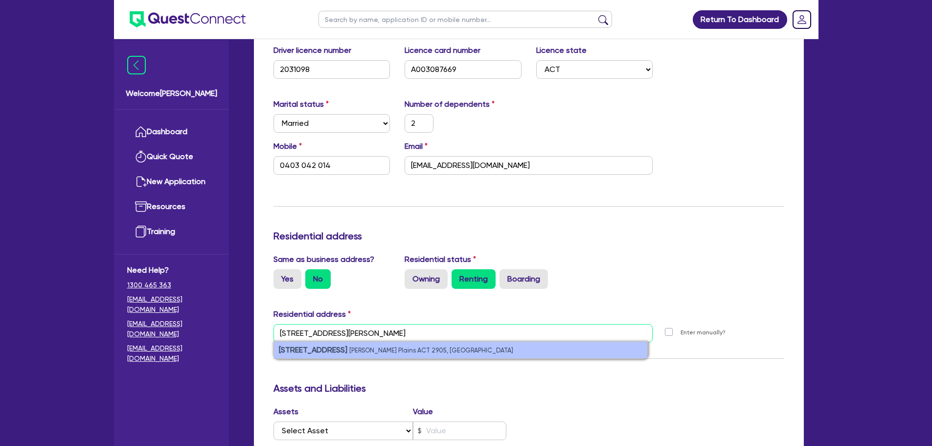
type input "[STREET_ADDRESS][PERSON_NAME]"
click at [335, 345] on strong "[STREET_ADDRESS]" at bounding box center [313, 349] width 68 height 9
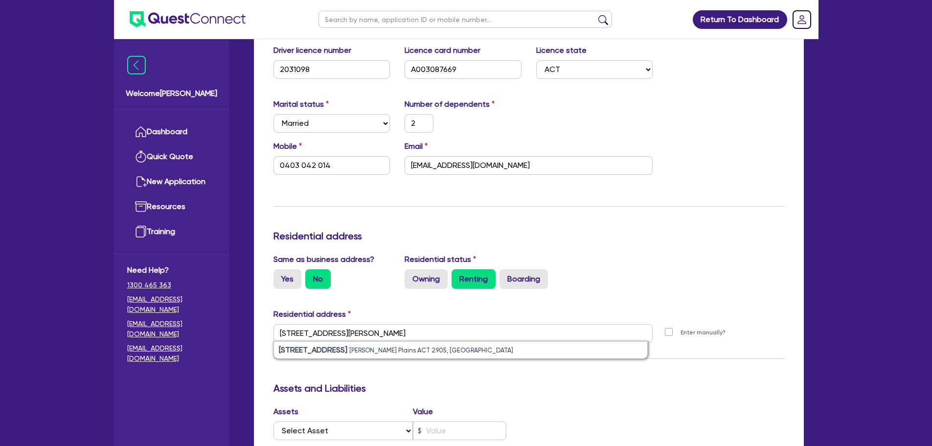
type input "2"
type input "0403 042 014"
type input "[STREET_ADDRESS][PERSON_NAME]"
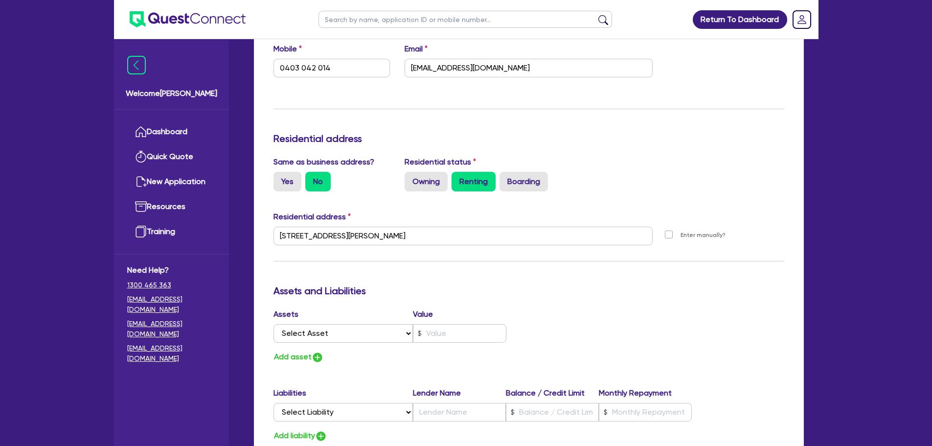
scroll to position [342, 0]
click at [339, 325] on select "Select Asset Cash Property Investment property Vehicle Truck Trailer Equipment …" at bounding box center [343, 332] width 140 height 19
click at [638, 284] on h3 "Assets and Liabilities" at bounding box center [528, 290] width 511 height 12
click at [357, 326] on select "Select Asset Cash Property Investment property Vehicle Truck Trailer Equipment …" at bounding box center [343, 332] width 140 height 19
select select "CASH"
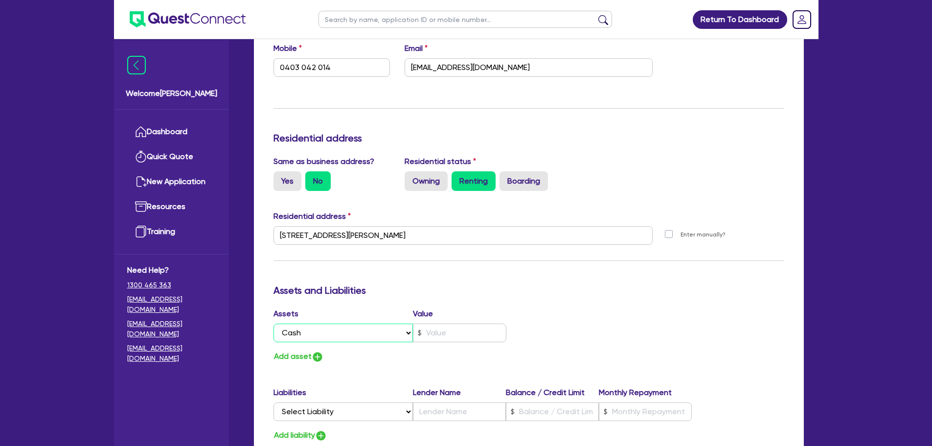
click at [273, 323] on select "Select Asset Cash Property Investment property Vehicle Truck Trailer Equipment …" at bounding box center [343, 332] width 140 height 19
type input "2"
type input "0403 042 014"
click at [429, 324] on input "text" at bounding box center [459, 332] width 93 height 19
type input "2"
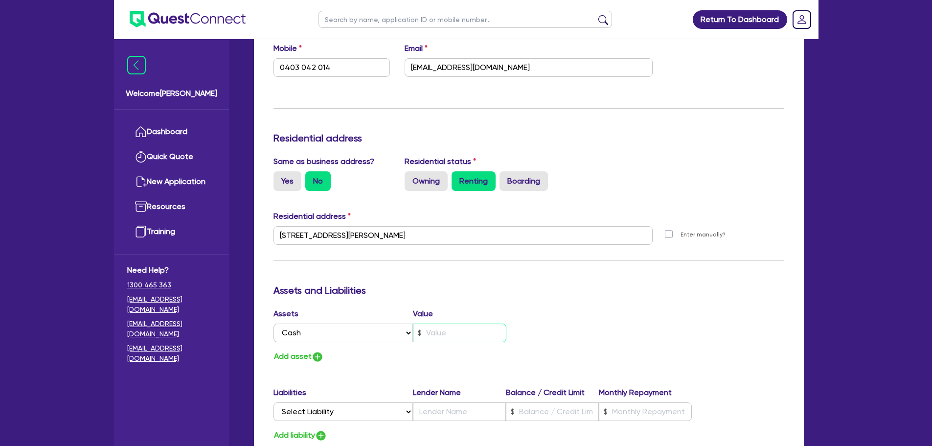
type input "0403 042 014"
type input "4"
type input "2"
type input "0403 042 014"
type input "45"
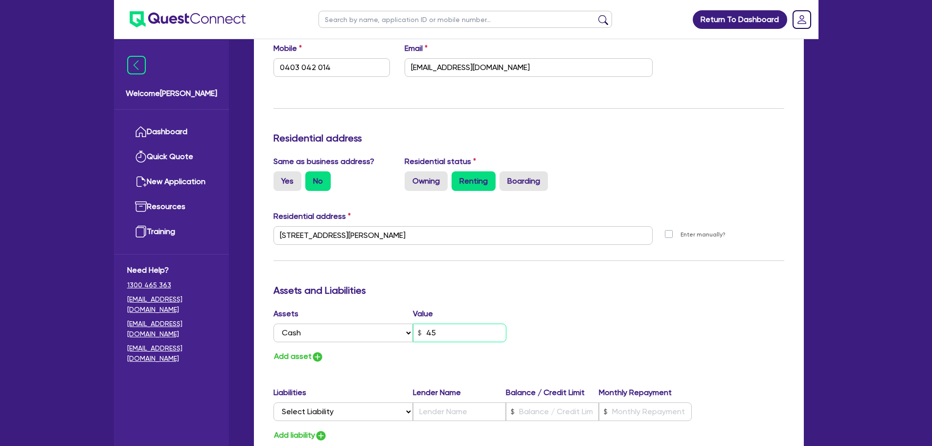
type input "2"
type input "0403 042 014"
type input "450"
type input "2"
type input "0403 042 014"
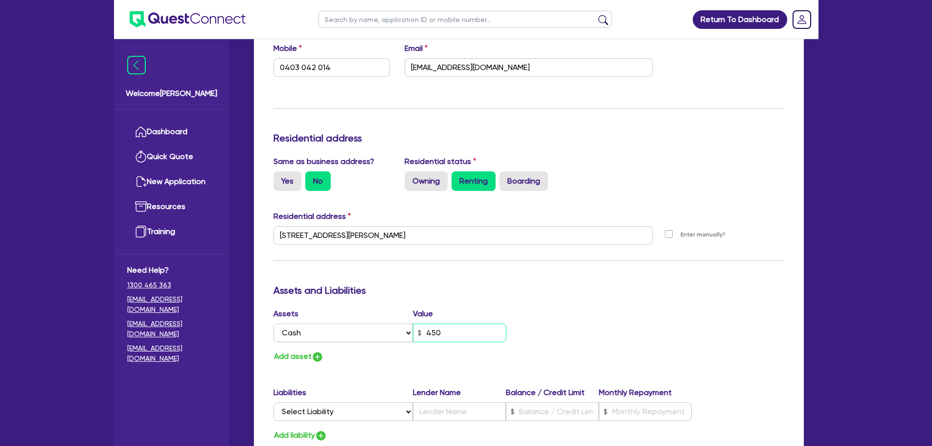
type input "4,500"
type input "2"
type input "0403 042 014"
type input "45,000"
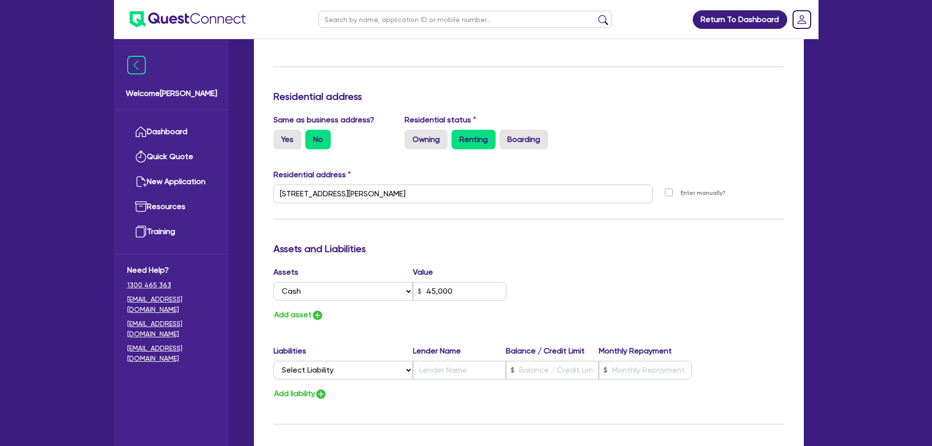
scroll to position [440, 0]
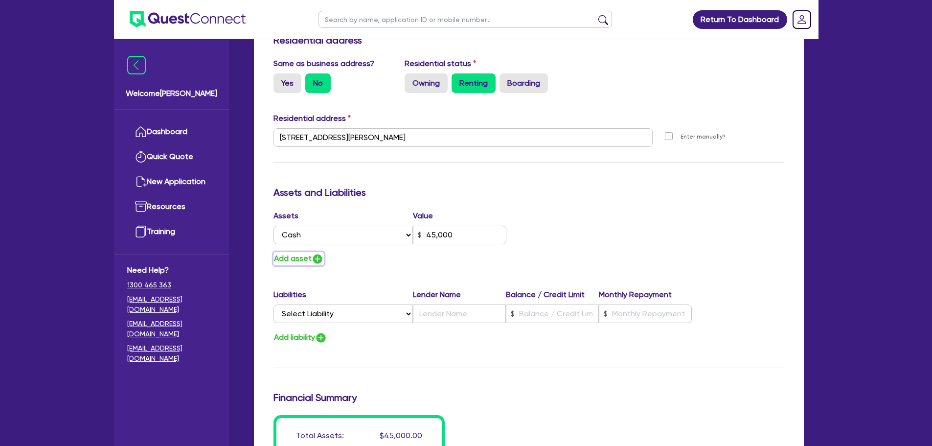
click at [300, 252] on button "Add asset" at bounding box center [298, 258] width 50 height 13
type input "2"
type input "0403 042 014"
type input "45,000"
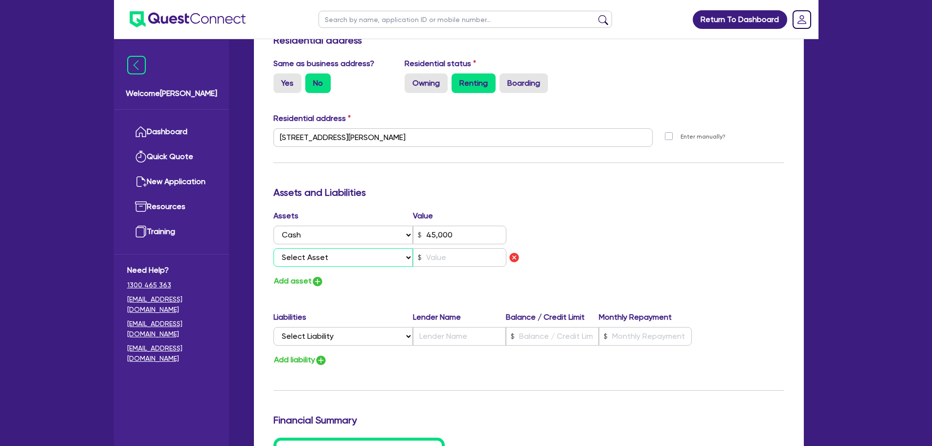
click at [306, 248] on select "Select Asset Cash Property Investment property Vehicle Truck Trailer Equipment …" at bounding box center [343, 257] width 140 height 19
select select "VEHICLE"
click at [273, 248] on select "Select Asset Cash Property Investment property Vehicle Truck Trailer Equipment …" at bounding box center [343, 257] width 140 height 19
type input "2"
type input "0403 042 014"
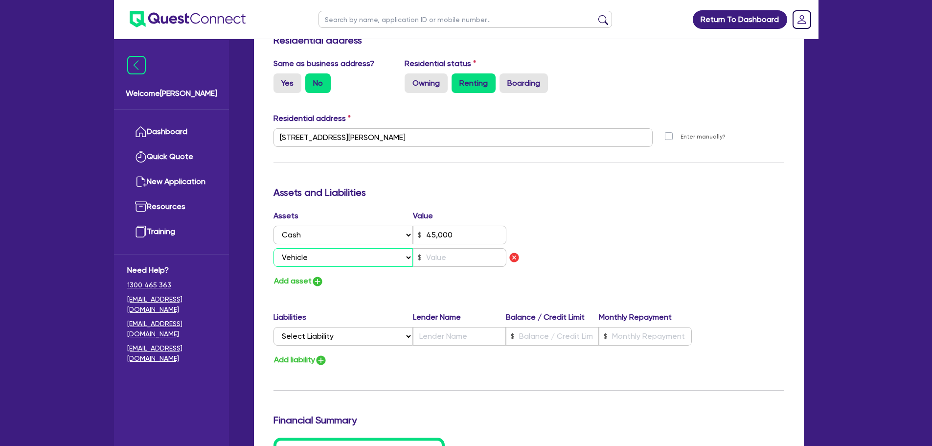
type input "45,000"
click at [454, 250] on input "text" at bounding box center [459, 257] width 93 height 19
type input "2"
type input "0403 042 014"
type input "45,000"
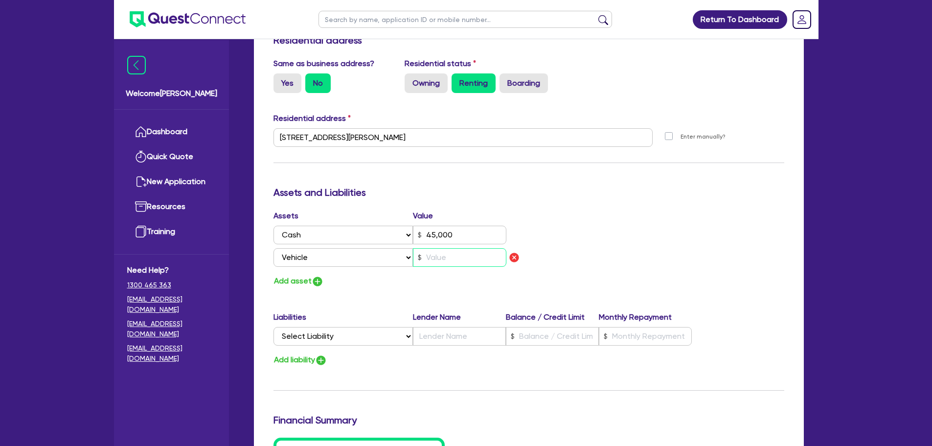
type input "1"
type input "2"
type input "0403 042 014"
type input "45,000"
type input "15"
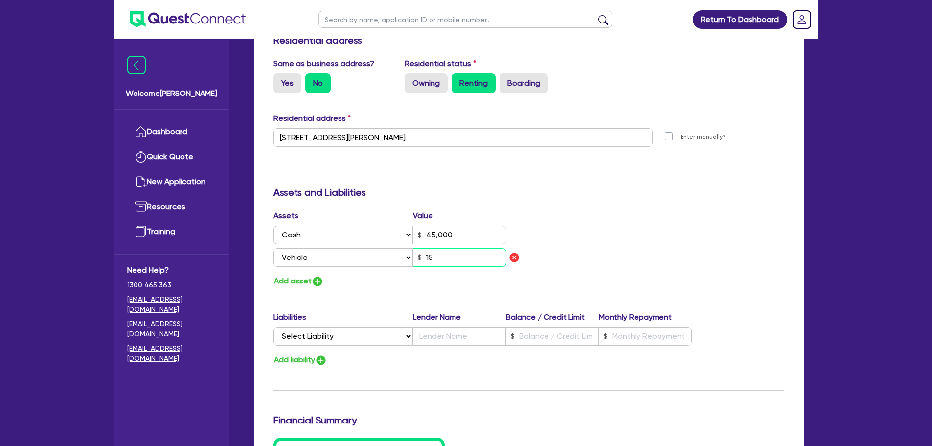
type input "2"
type input "0403 042 014"
type input "45,000"
type input "150"
type input "2"
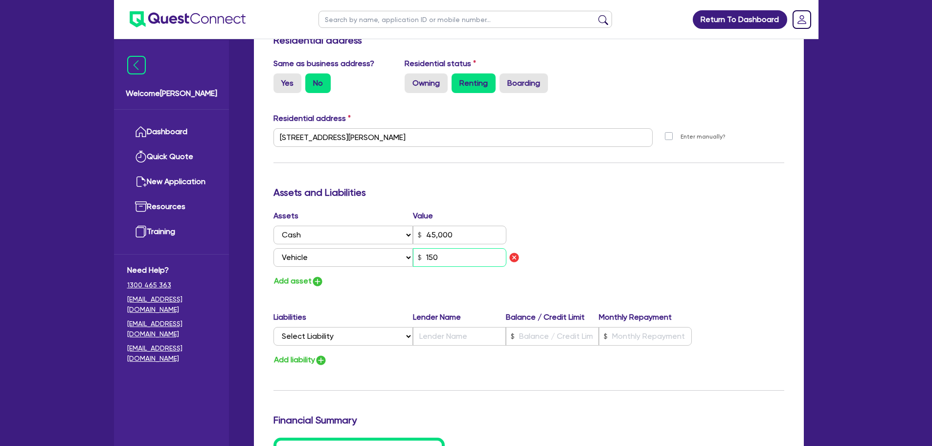
type input "0403 042 014"
type input "45,000"
type input "1,500"
type input "2"
type input "0403 042 014"
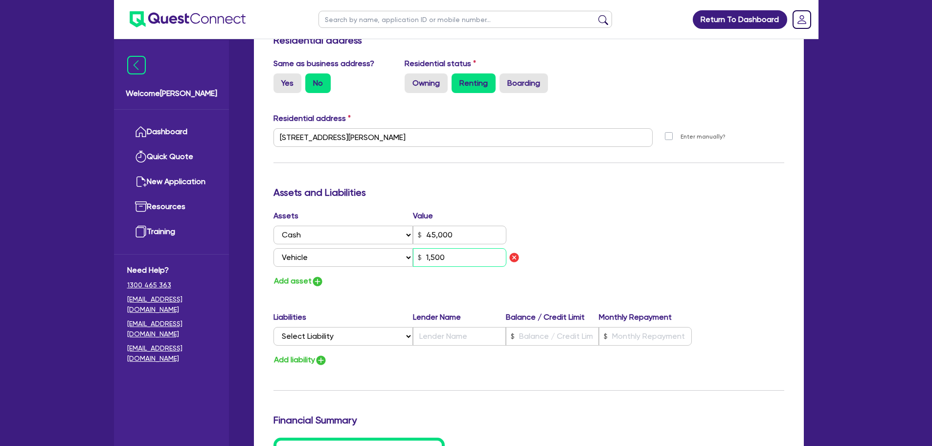
type input "45,000"
type input "15,000"
click at [300, 274] on button "Add asset" at bounding box center [298, 280] width 50 height 13
type input "2"
type input "0403 042 014"
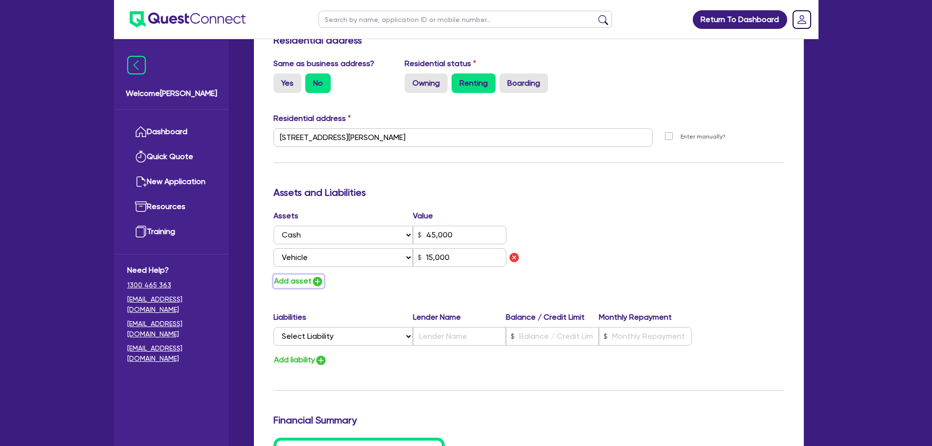
type input "45,000"
type input "15,000"
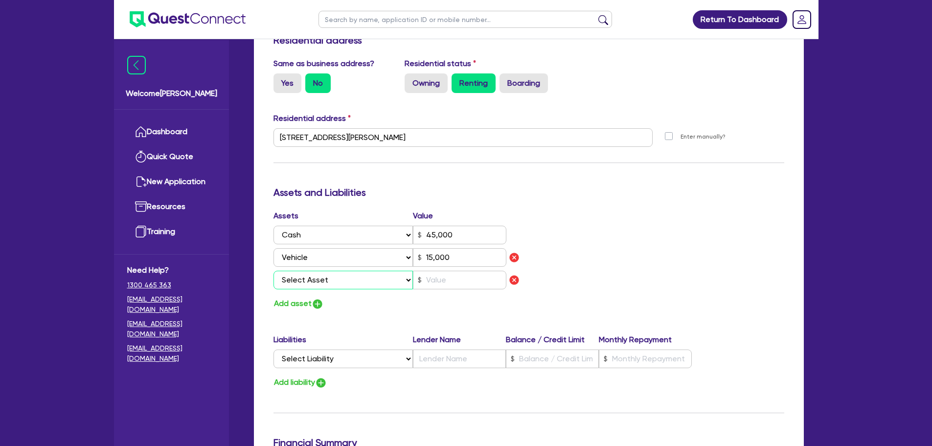
click at [301, 270] on select "Select Asset Cash Property Investment property Vehicle Truck Trailer Equipment …" at bounding box center [343, 279] width 140 height 19
select select "VEHICLE"
click at [273, 270] on select "Select Asset Cash Property Investment property Vehicle Truck Trailer Equipment …" at bounding box center [343, 279] width 140 height 19
type input "2"
type input "0403 042 014"
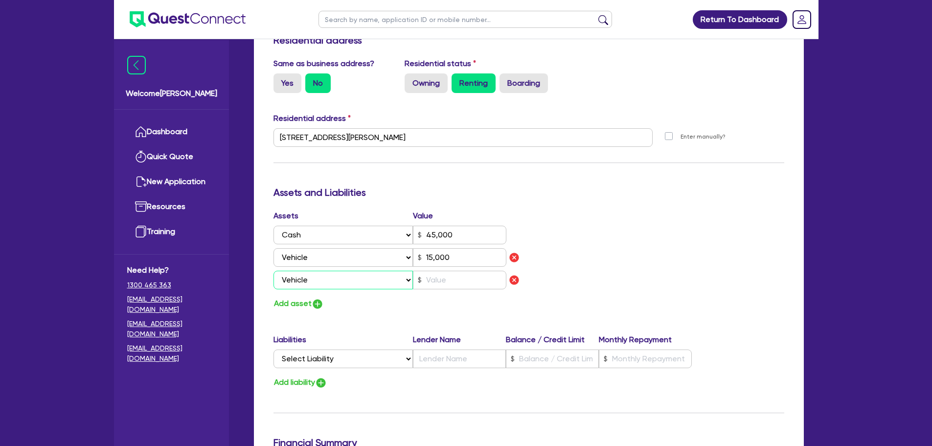
type input "45,000"
type input "15,000"
click at [465, 270] on input "text" at bounding box center [459, 279] width 93 height 19
type input "2"
type input "0403 042 014"
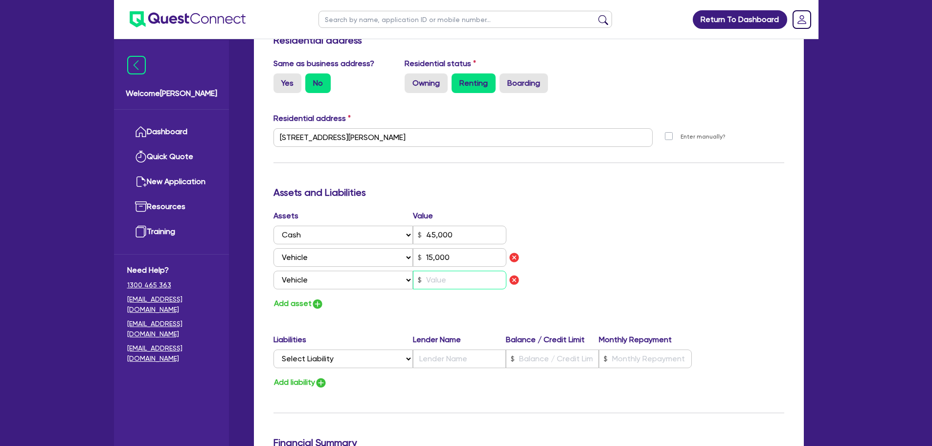
type input "45,000"
type input "15,000"
type input "1"
type input "2"
type input "0403 042 014"
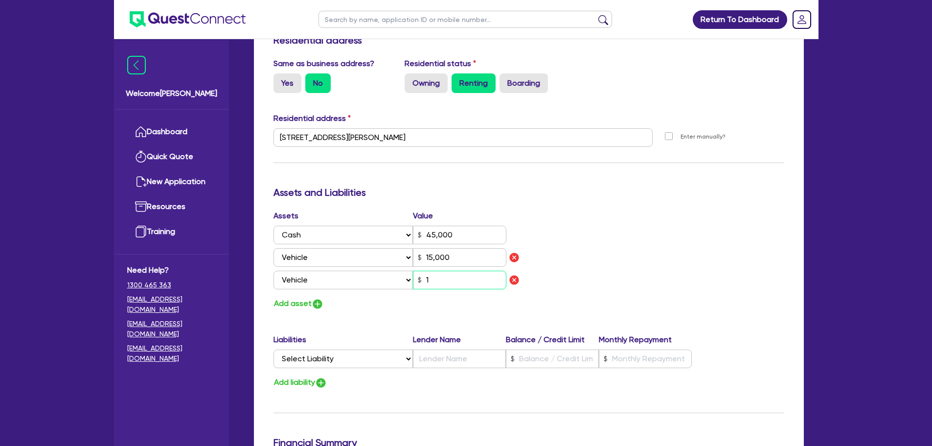
type input "45,000"
type input "15,000"
type input "12"
type input "2"
type input "0403 042 014"
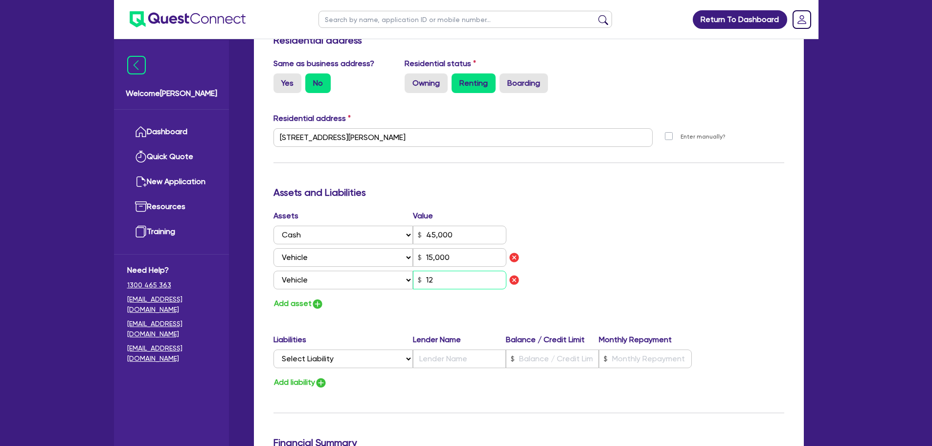
type input "45,000"
type input "15,000"
type input "120"
type input "2"
type input "0403 042 014"
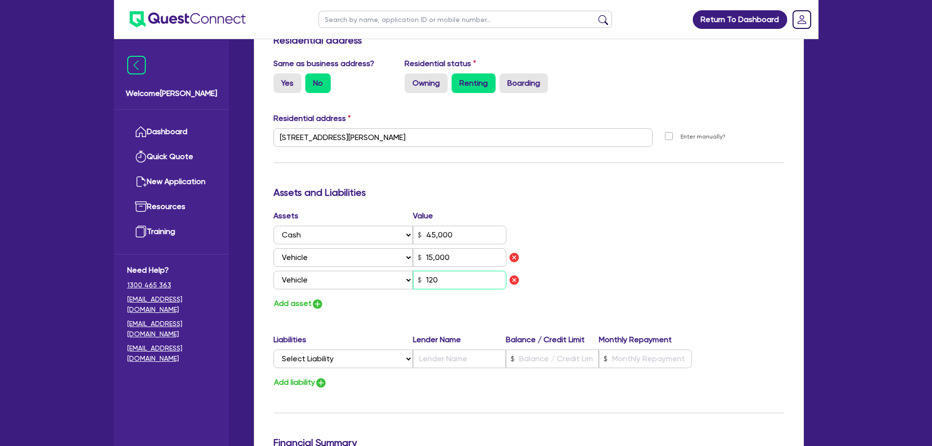
type input "45,000"
type input "15,000"
type input "1,200"
type input "2"
type input "0403 042 014"
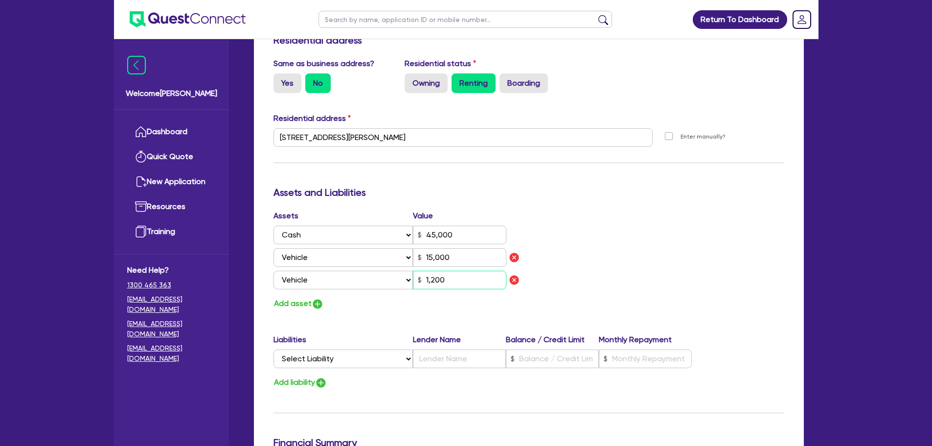
type input "45,000"
type input "15,000"
type input "12,000"
click at [306, 297] on button "Add asset" at bounding box center [298, 303] width 50 height 13
type input "2"
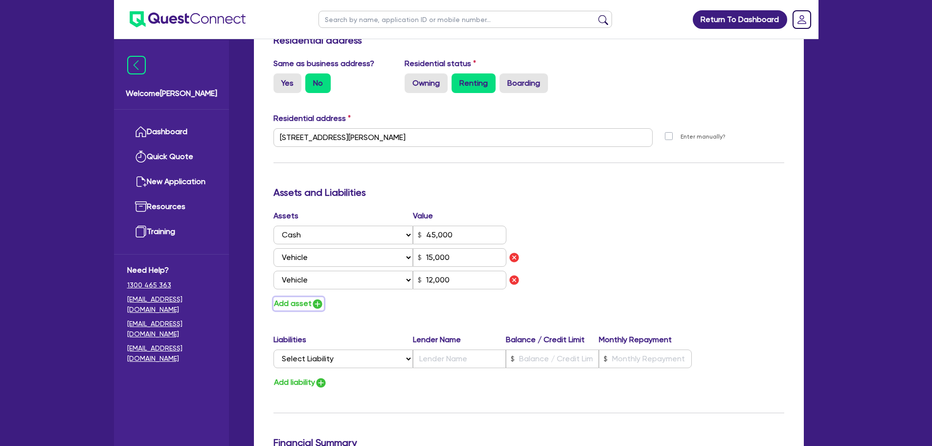
type input "0403 042 014"
type input "45,000"
type input "15,000"
type input "12,000"
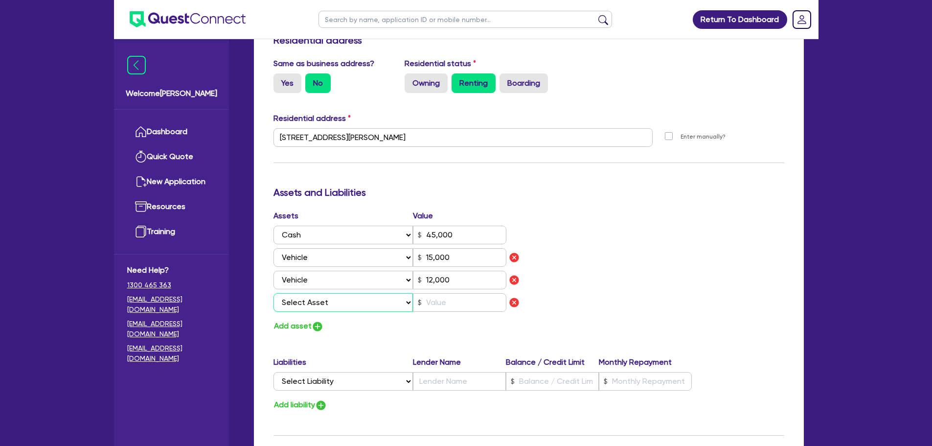
click at [306, 295] on select "Select Asset Cash Property Investment property Vehicle Truck Trailer Equipment …" at bounding box center [343, 302] width 140 height 19
select select "HOUSEHOLD_PERSONAL"
click at [273, 293] on select "Select Asset Cash Property Investment property Vehicle Truck Trailer Equipment …" at bounding box center [343, 302] width 140 height 19
type input "2"
type input "0403 042 014"
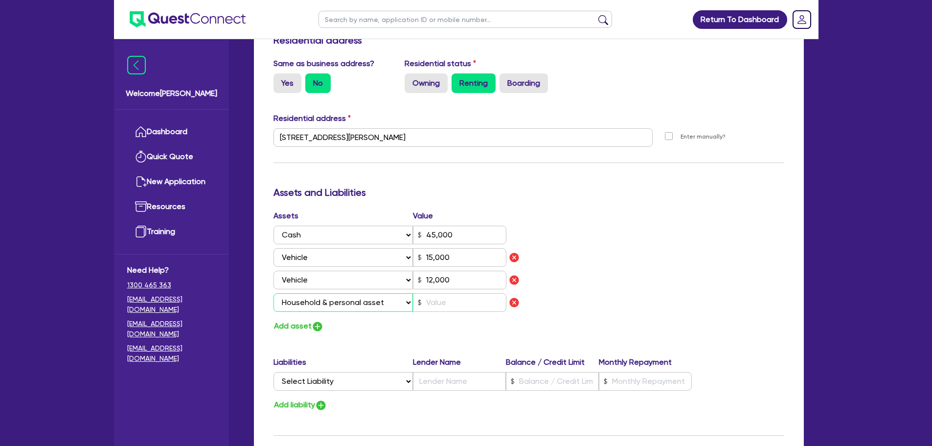
type input "45,000"
type input "15,000"
type input "12,000"
click at [454, 293] on input "text" at bounding box center [459, 302] width 93 height 19
type input "2"
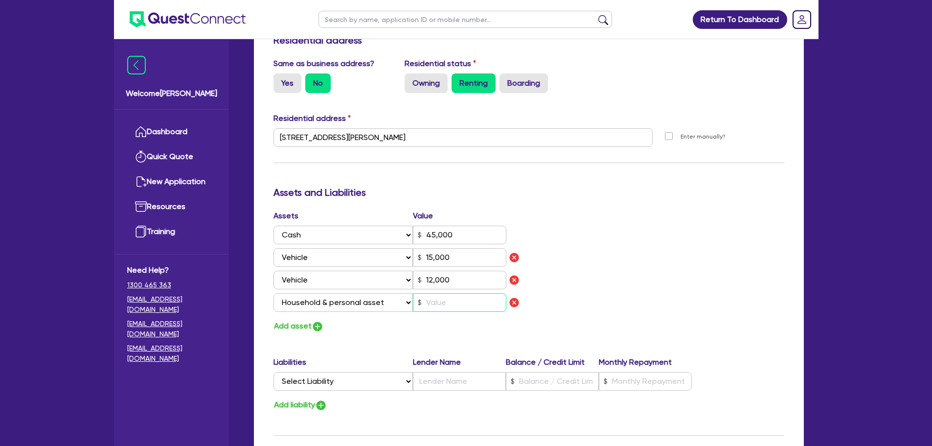
type input "0403 042 014"
type input "45,000"
type input "15,000"
type input "12,000"
type input "1"
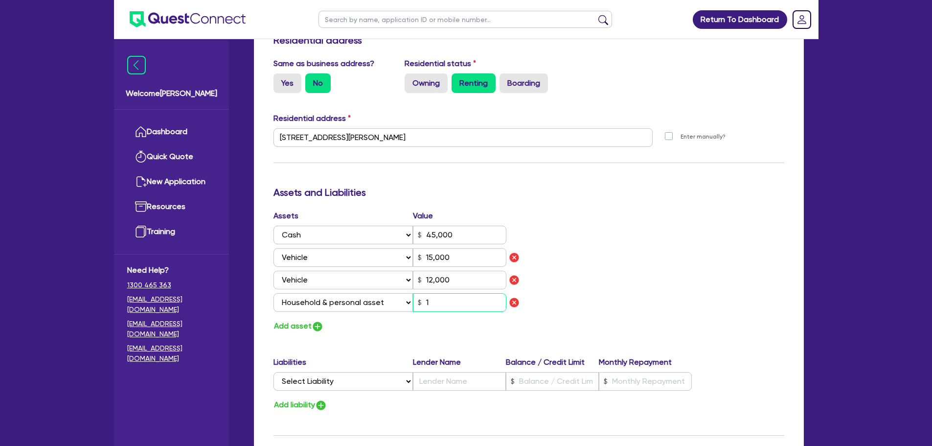
type input "2"
type input "0403 042 014"
type input "45,000"
type input "15,000"
type input "12,000"
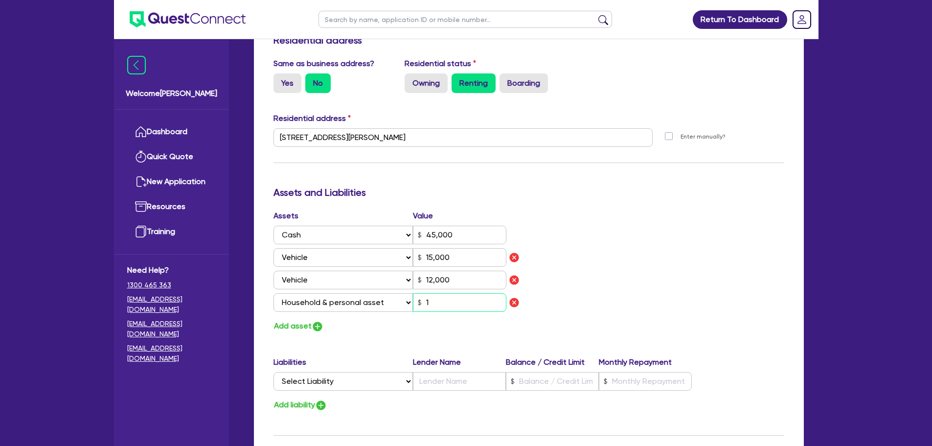
type input "10"
type input "2"
type input "0403 042 014"
type input "45,000"
type input "15,000"
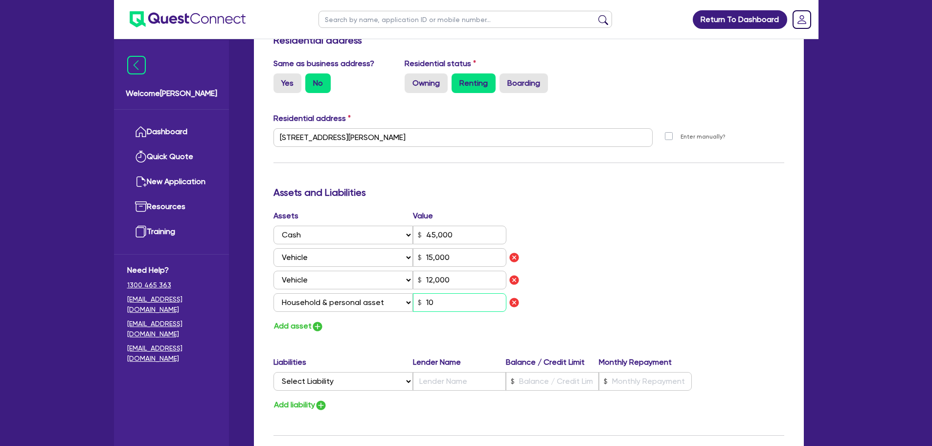
type input "12,000"
type input "100"
type input "2"
type input "0403 042 014"
type input "45,000"
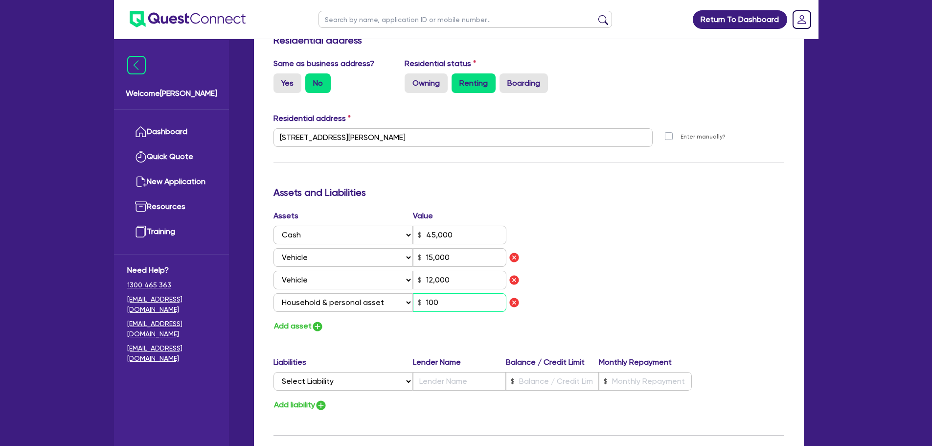
type input "15,000"
type input "12,000"
type input "1,000"
type input "2"
type input "0403 042 014"
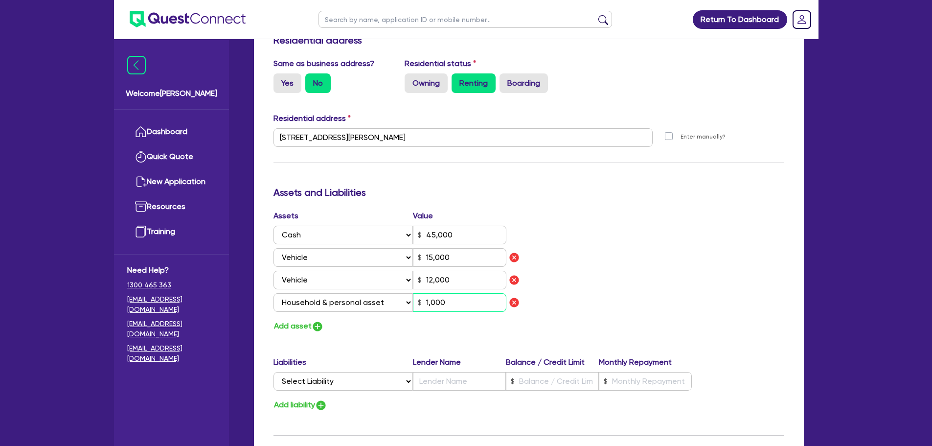
type input "45,000"
type input "15,000"
type input "12,000"
type input "10,000"
click at [298, 319] on button "Add asset" at bounding box center [298, 325] width 50 height 13
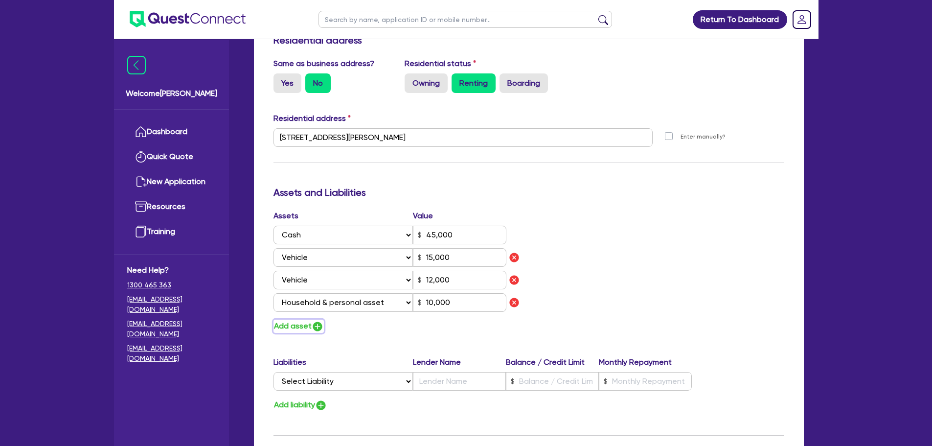
type input "2"
type input "0403 042 014"
type input "45,000"
type input "15,000"
type input "12,000"
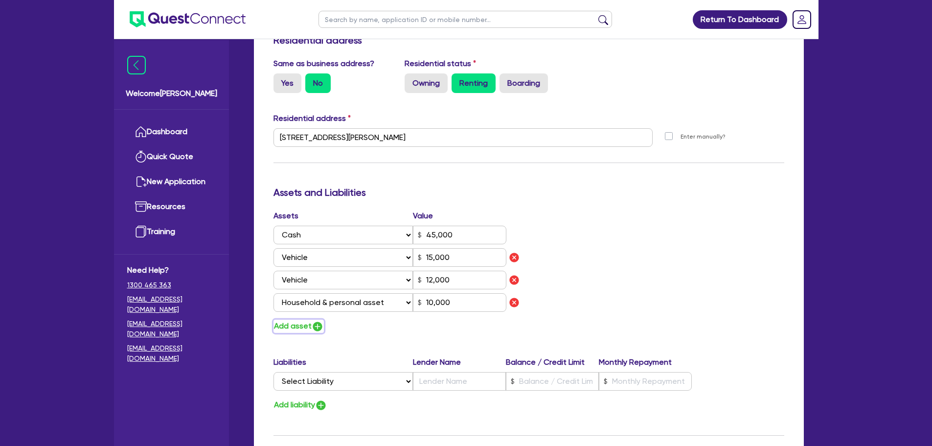
type input "10,000"
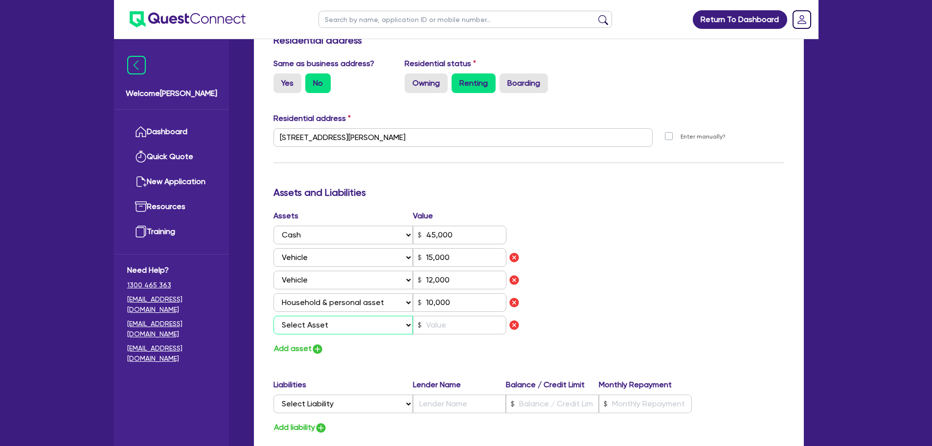
click at [310, 315] on select "Select Asset Cash Property Investment property Vehicle Truck Trailer Equipment …" at bounding box center [343, 324] width 140 height 19
select select "OTHER"
click at [273, 315] on select "Select Asset Cash Property Investment property Vehicle Truck Trailer Equipment …" at bounding box center [343, 324] width 140 height 19
type input "2"
type input "0403 042 014"
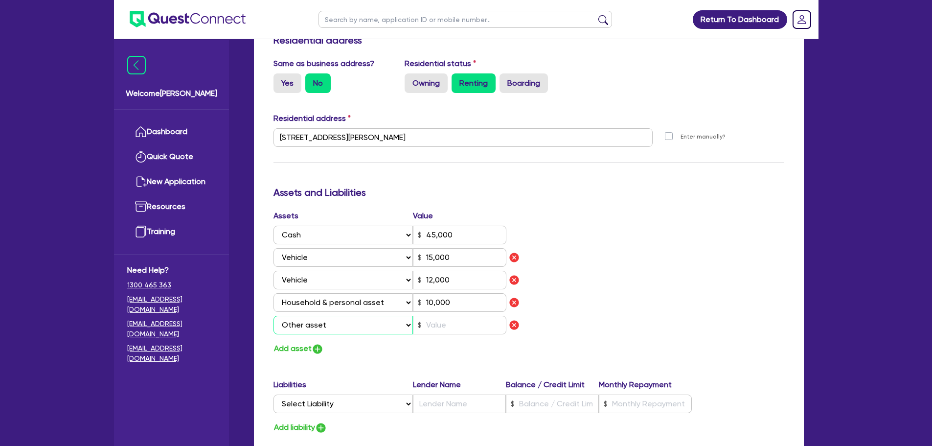
type input "45,000"
type input "15,000"
type input "12,000"
click at [447, 315] on input "text" at bounding box center [459, 324] width 93 height 19
click at [304, 396] on select "Select Liability Credit card Mortgage Investment property loan Vehicle loan Tru…" at bounding box center [342, 403] width 139 height 19
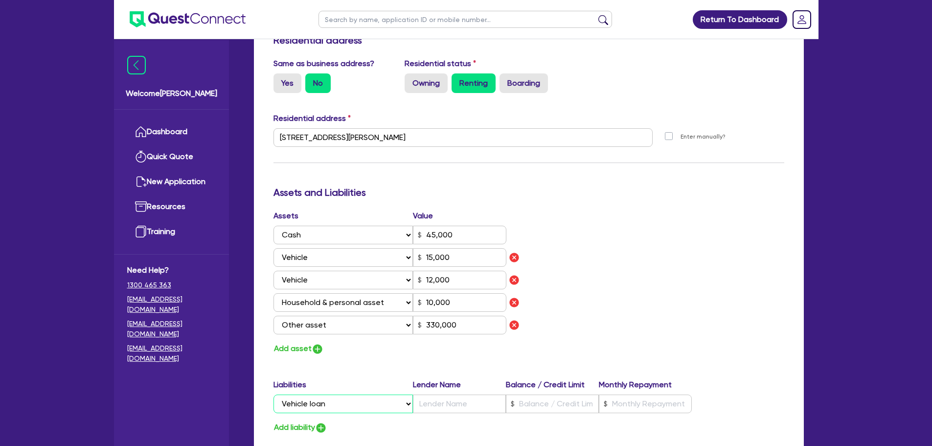
click at [273, 394] on select "Select Liability Credit card Mortgage Investment property loan Vehicle loan Tru…" at bounding box center [342, 403] width 139 height 19
click at [437, 397] on input "text" at bounding box center [459, 403] width 93 height 19
click at [630, 394] on input "text" at bounding box center [645, 403] width 93 height 19
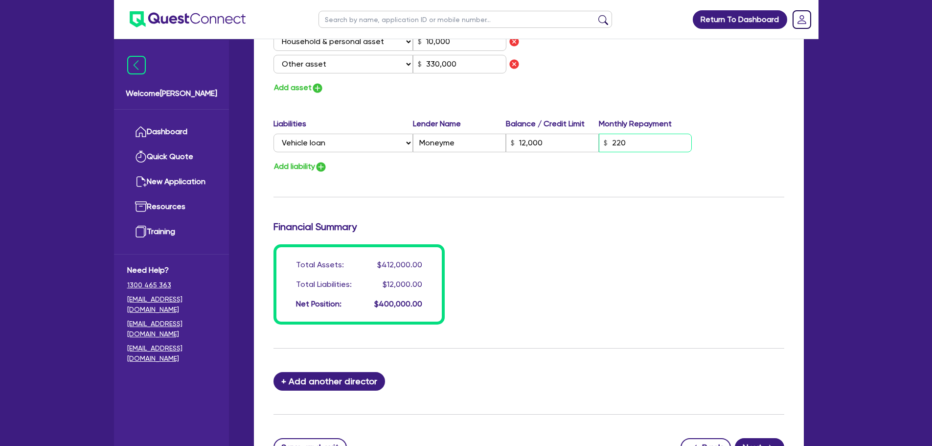
scroll to position [779, 0]
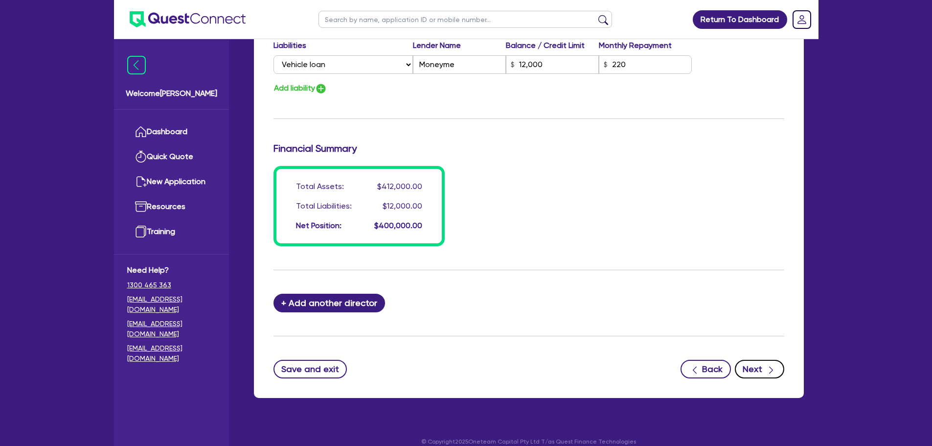
click at [764, 360] on button "Next" at bounding box center [759, 369] width 49 height 19
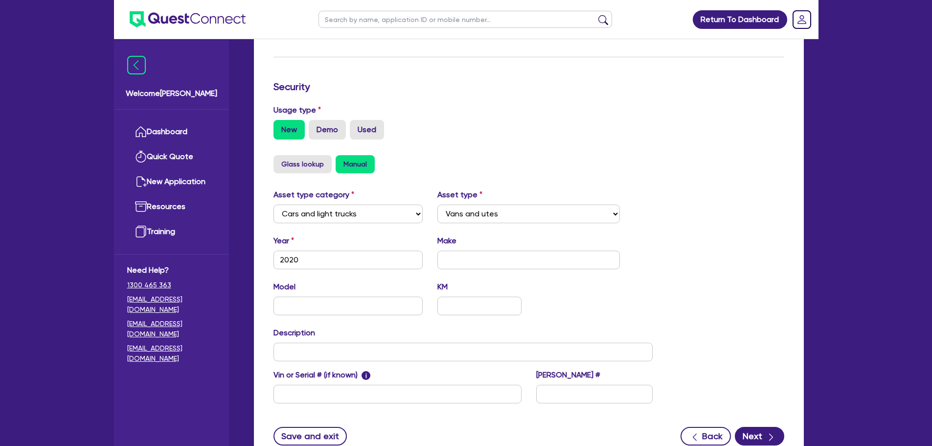
scroll to position [245, 0]
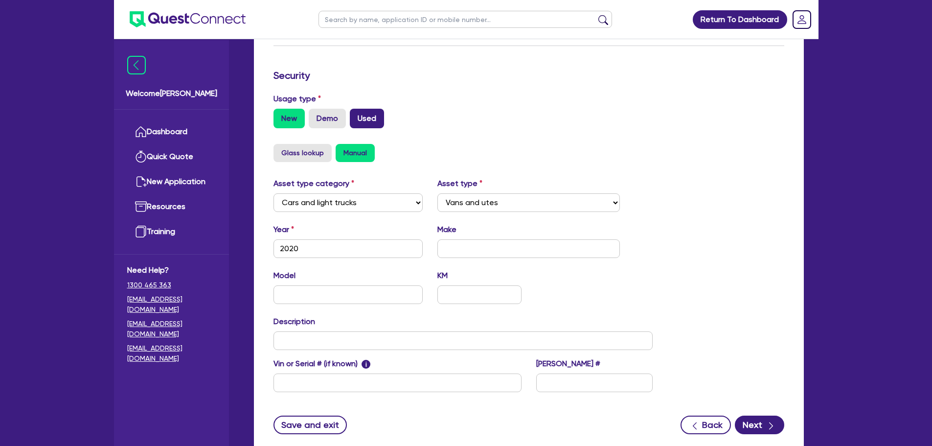
click at [372, 109] on label "Used" at bounding box center [367, 119] width 34 height 20
click at [356, 109] on input "Used" at bounding box center [353, 112] width 6 height 6
click at [774, 421] on icon "button" at bounding box center [771, 426] width 10 height 10
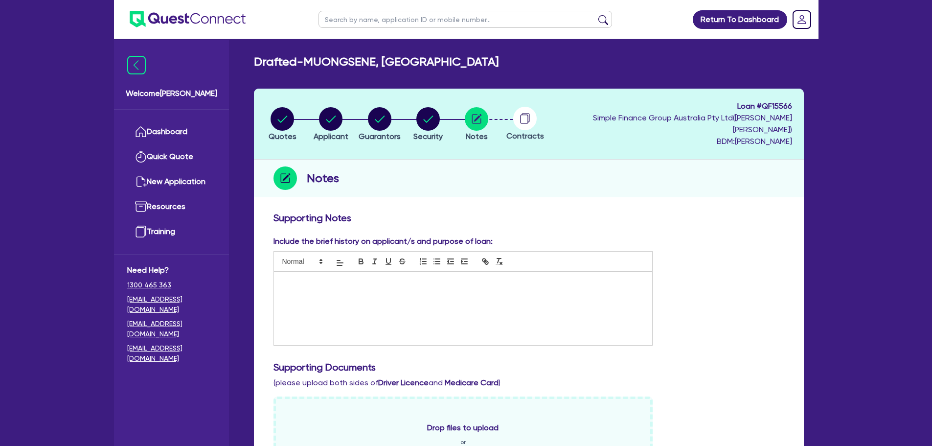
click at [359, 290] on div at bounding box center [463, 307] width 379 height 73
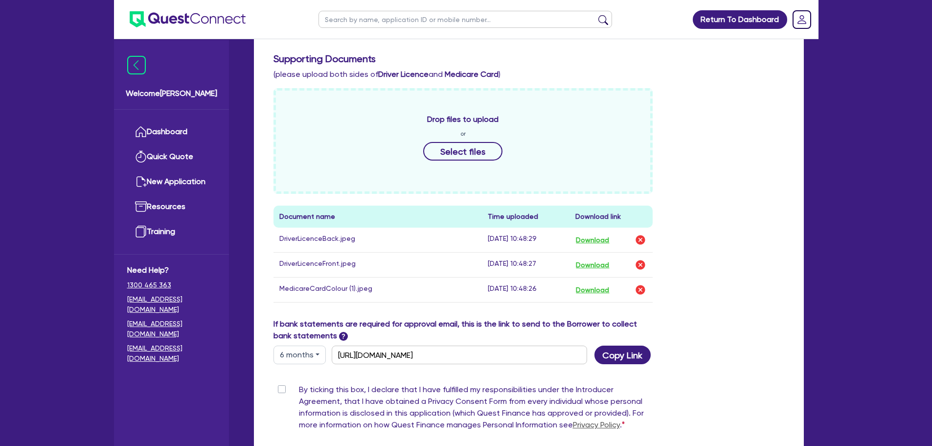
scroll to position [342, 0]
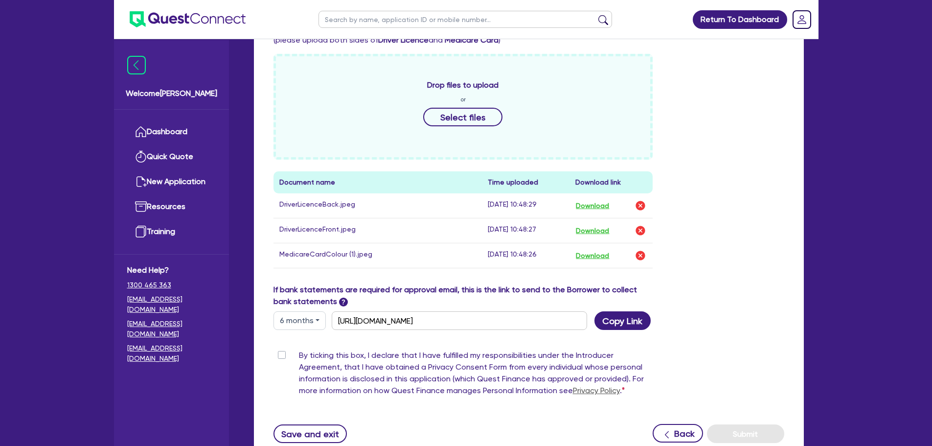
click at [299, 349] on label "By ticking this box, I declare that I have fulfilled my responsibilities under …" at bounding box center [476, 374] width 354 height 51
click at [281, 349] on input "By ticking this box, I declare that I have fulfilled my responsibilities under …" at bounding box center [277, 353] width 8 height 9
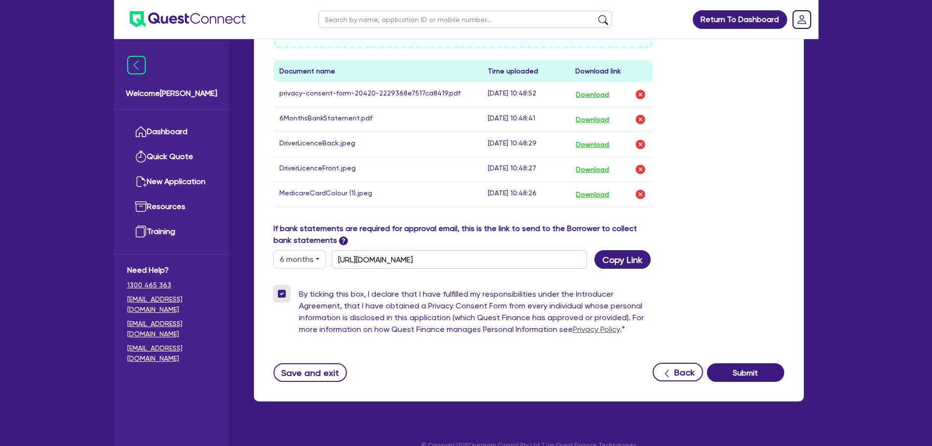
scroll to position [457, 0]
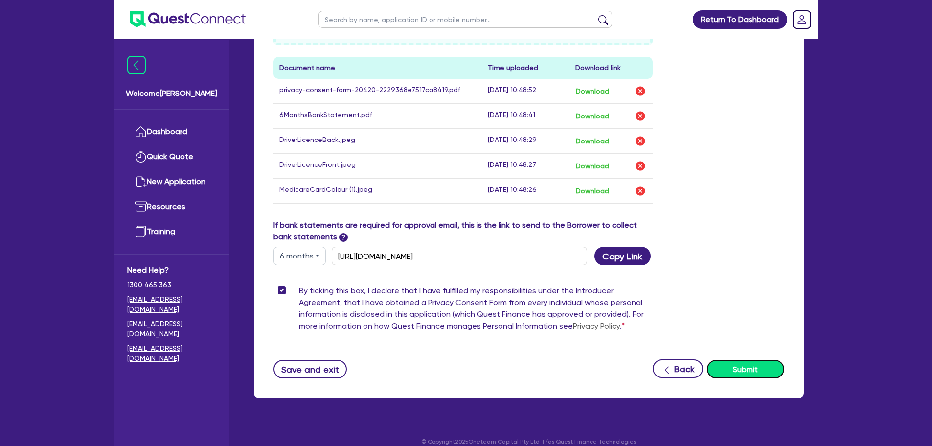
click at [743, 360] on button "Submit" at bounding box center [745, 369] width 77 height 19
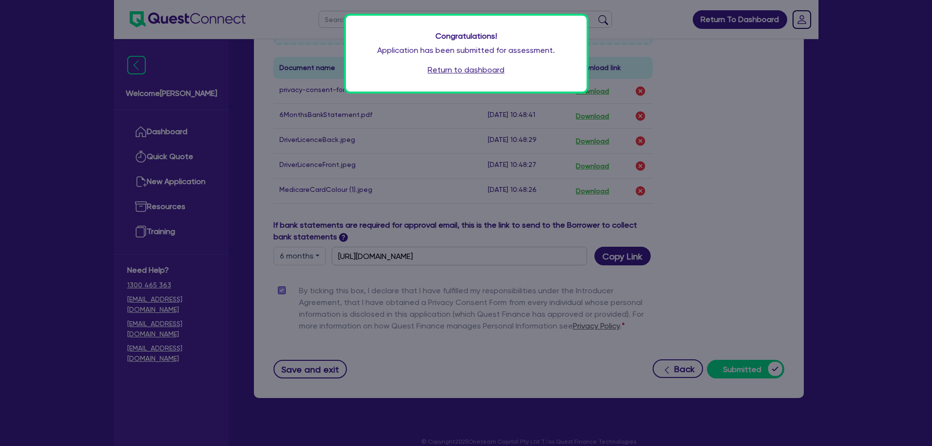
drag, startPoint x: 496, startPoint y: 72, endPoint x: 434, endPoint y: 75, distance: 62.2
click at [496, 72] on link "Return to dashboard" at bounding box center [466, 70] width 77 height 12
